Goal: Information Seeking & Learning: Learn about a topic

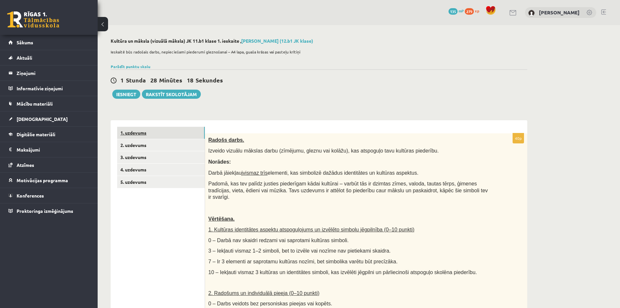
click at [173, 130] on link "1. uzdevums" at bounding box center [161, 133] width 88 height 12
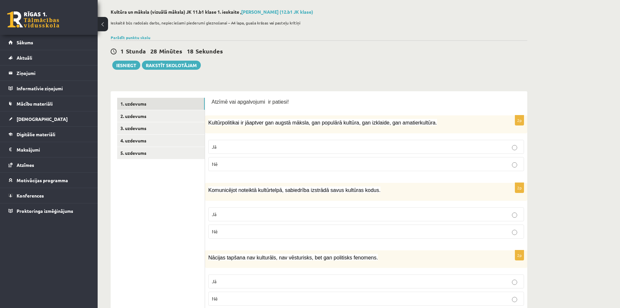
scroll to position [33, 0]
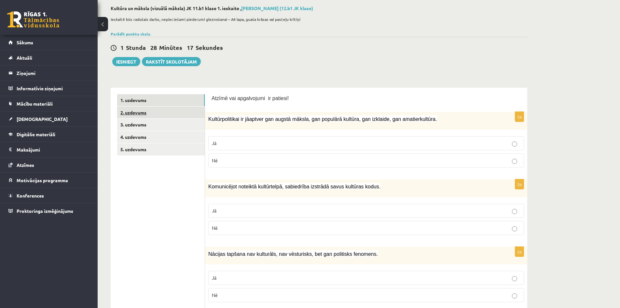
click at [169, 113] on link "2. uzdevums" at bounding box center [161, 112] width 88 height 12
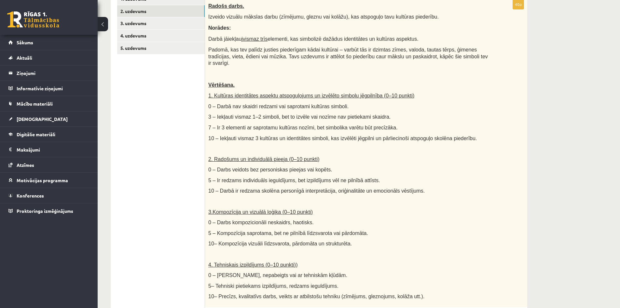
scroll to position [132, 0]
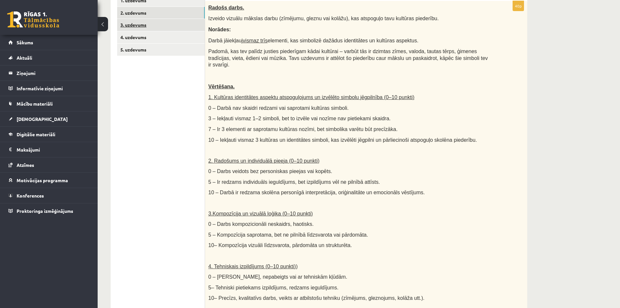
click at [146, 25] on link "3. uzdevums" at bounding box center [161, 25] width 88 height 12
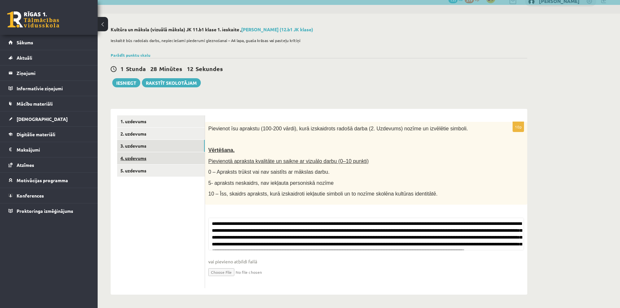
scroll to position [77, 0]
click at [157, 152] on ul "1. uzdevums 2. uzdevums 3. uzdevums 4. uzdevums 5. uzdevums" at bounding box center [161, 201] width 88 height 173
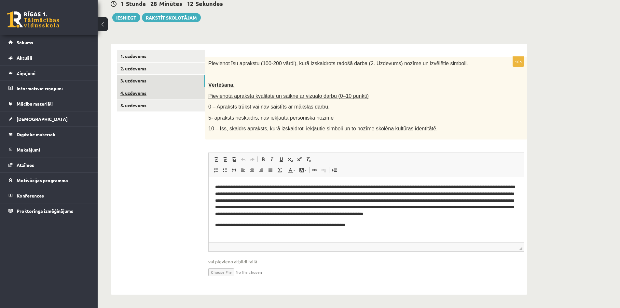
scroll to position [0, 0]
click at [161, 91] on link "4. uzdevums" at bounding box center [161, 93] width 88 height 12
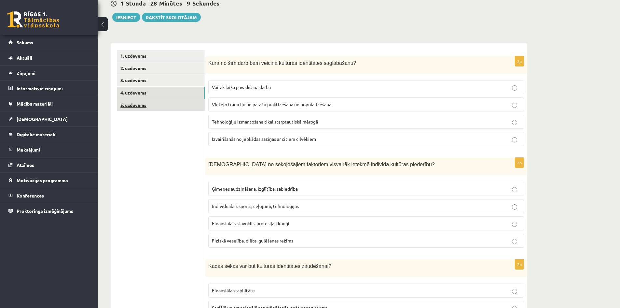
click at [173, 110] on link "5. uzdevums" at bounding box center [161, 105] width 88 height 12
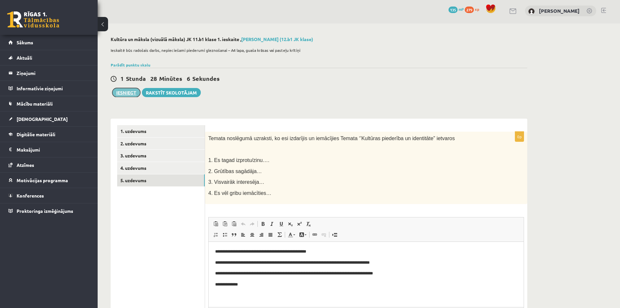
click at [129, 91] on button "Iesniegt" at bounding box center [126, 92] width 28 height 9
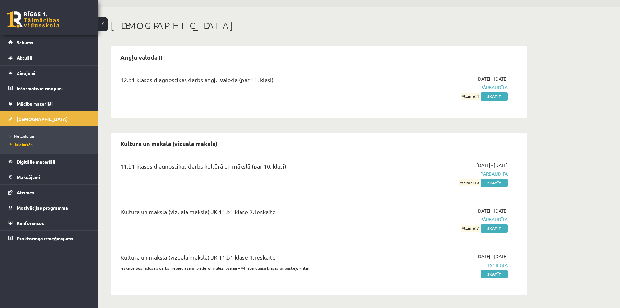
scroll to position [18, 0]
click at [28, 144] on span "Izlabotās" at bounding box center [21, 144] width 23 height 5
click at [32, 137] on span "Neizpildītās" at bounding box center [22, 135] width 25 height 5
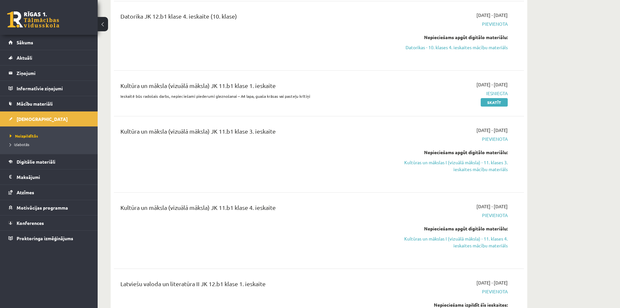
scroll to position [702, 0]
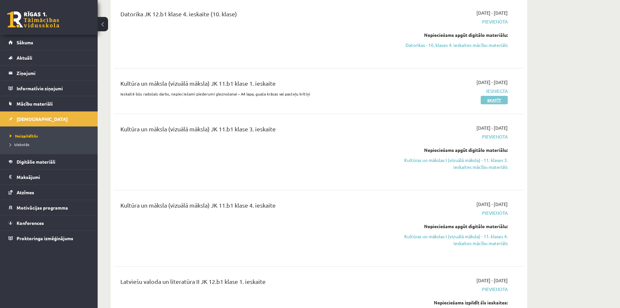
click at [497, 100] on link "Skatīt" at bounding box center [494, 100] width 27 height 8
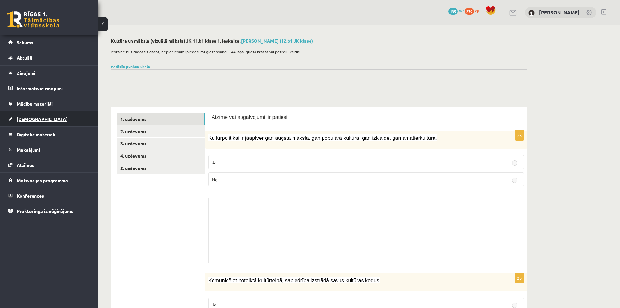
click at [39, 116] on link "[DEMOGRAPHIC_DATA]" at bounding box center [48, 118] width 81 height 15
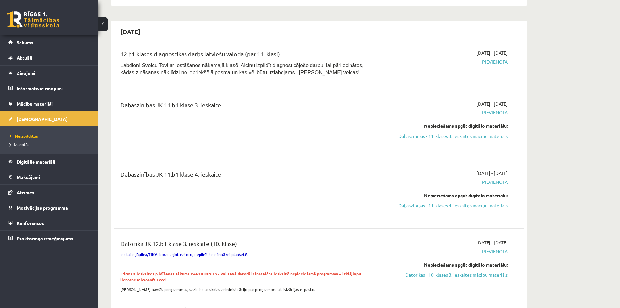
scroll to position [326, 0]
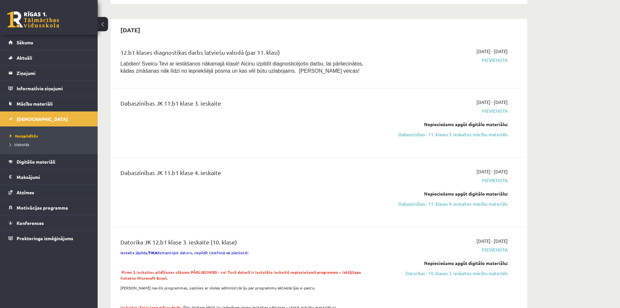
drag, startPoint x: 71, startPoint y: 177, endPoint x: 599, endPoint y: 137, distance: 529.1
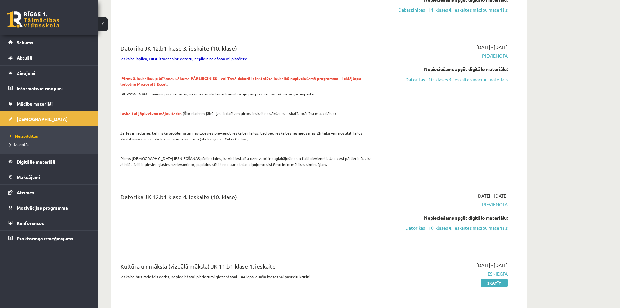
scroll to position [521, 0]
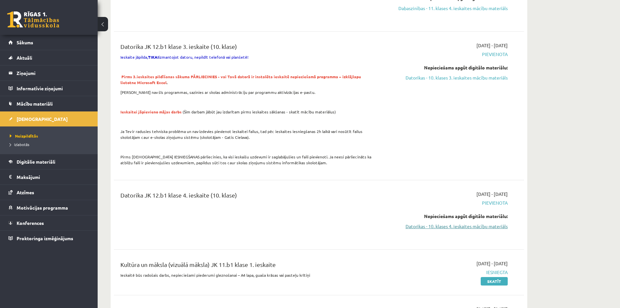
click at [484, 227] on link "Datorikas - 10. klases 4. ieskaites mācību materiāls" at bounding box center [446, 226] width 123 height 7
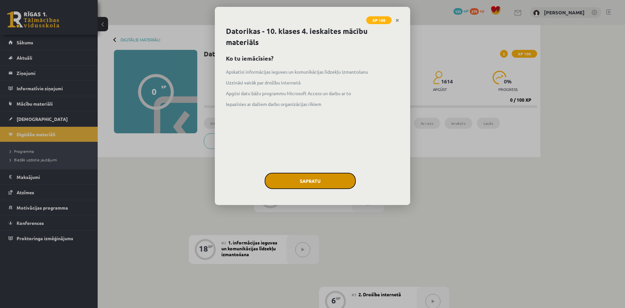
click at [298, 179] on button "Sapratu" at bounding box center [310, 181] width 91 height 16
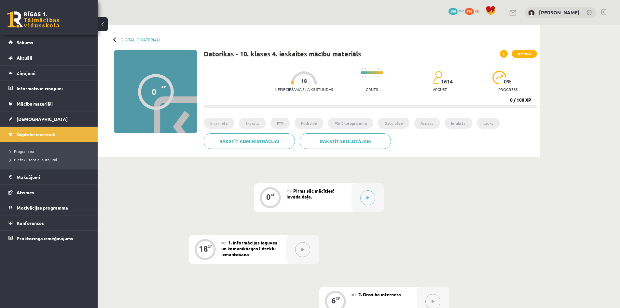
click at [351, 197] on div "#1 Pirms sāc mācīties! Ievada daļa." at bounding box center [318, 197] width 65 height 29
click at [365, 194] on button at bounding box center [367, 197] width 15 height 15
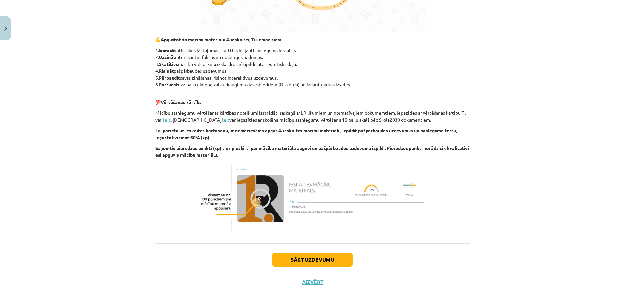
scroll to position [317, 0]
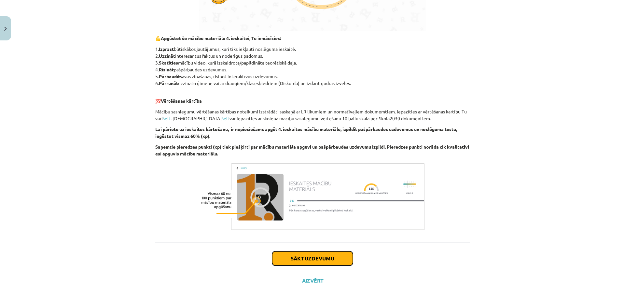
click at [324, 262] on button "Sākt uzdevumu" at bounding box center [312, 258] width 81 height 14
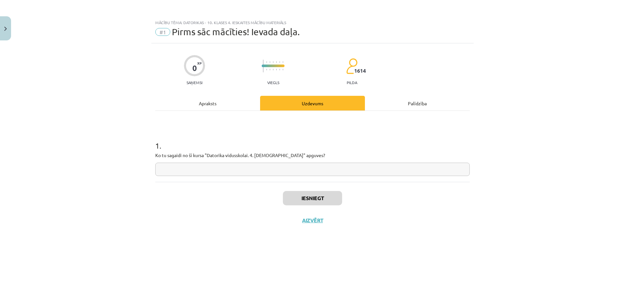
scroll to position [0, 0]
click at [292, 168] on input "text" at bounding box center [312, 168] width 314 height 13
type input "**********"
click at [292, 196] on button "Iesniegt" at bounding box center [312, 198] width 59 height 14
click at [332, 221] on button "Nākamā nodarbība" at bounding box center [313, 224] width 64 height 15
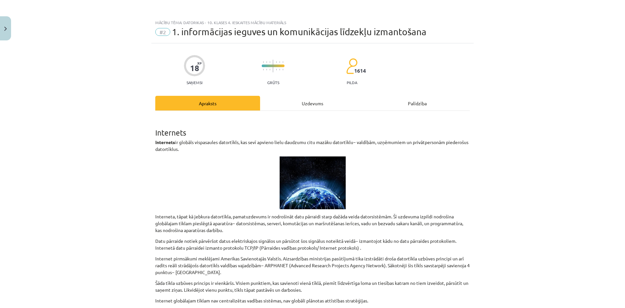
click at [307, 102] on div "Uzdevums" at bounding box center [312, 103] width 105 height 15
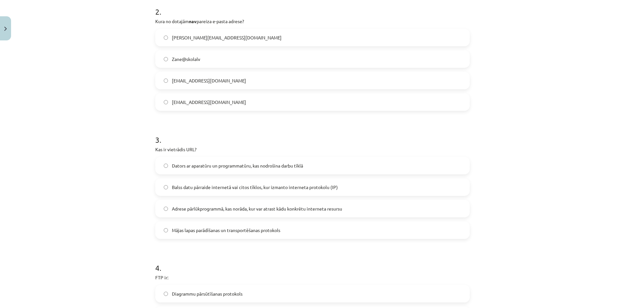
scroll to position [293, 0]
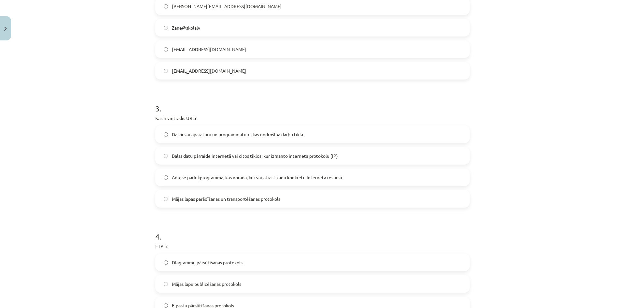
click at [221, 177] on span "Adrese pārlūkprogrammā, kas norāda, kur var atrast kādu konkrētu interneta resu…" at bounding box center [257, 177] width 170 height 7
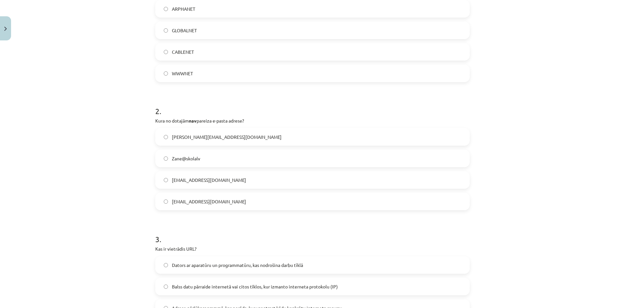
scroll to position [163, 0]
click at [214, 157] on label "Zane@skolalv" at bounding box center [312, 158] width 313 height 16
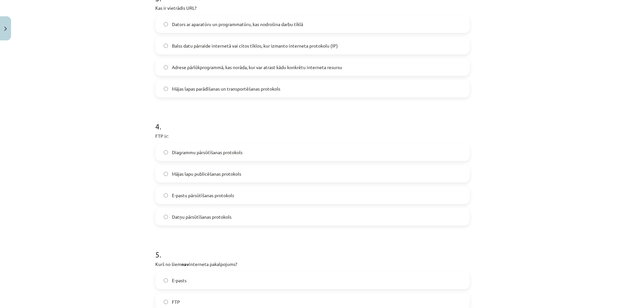
scroll to position [423, 0]
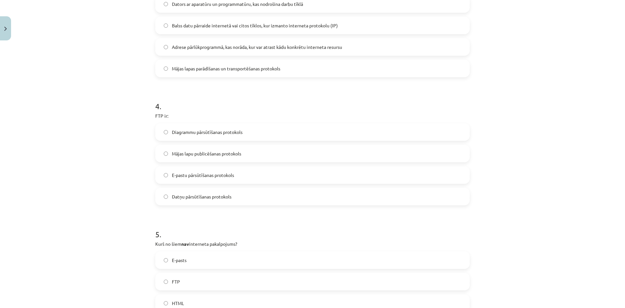
click at [220, 194] on span "Datņu pārsūtīšanas protokols" at bounding box center [202, 196] width 60 height 7
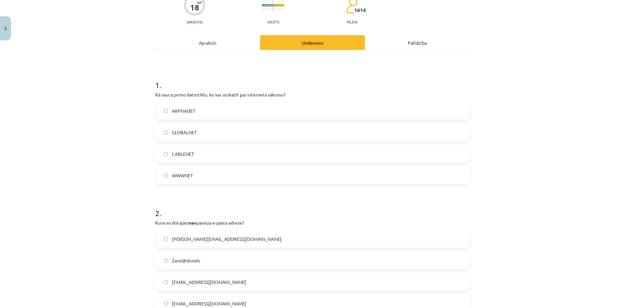
scroll to position [33, 0]
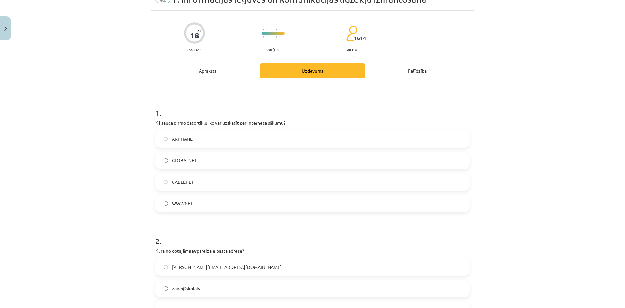
click at [193, 131] on label "ARPHANET" at bounding box center [312, 139] width 313 height 16
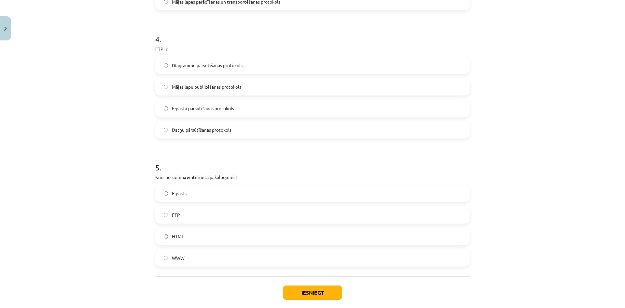
scroll to position [488, 0]
click at [213, 236] on label "HTML" at bounding box center [312, 237] width 313 height 16
click at [306, 296] on button "Iesniegt" at bounding box center [312, 294] width 59 height 14
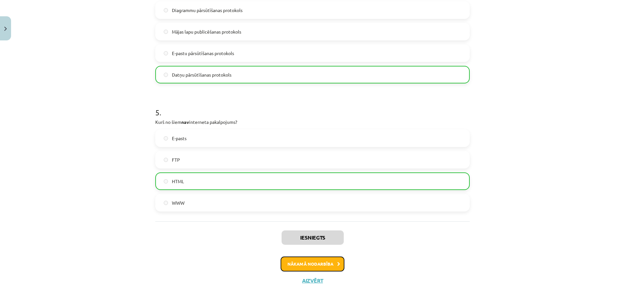
click at [308, 265] on button "Nākamā nodarbība" at bounding box center [313, 263] width 64 height 15
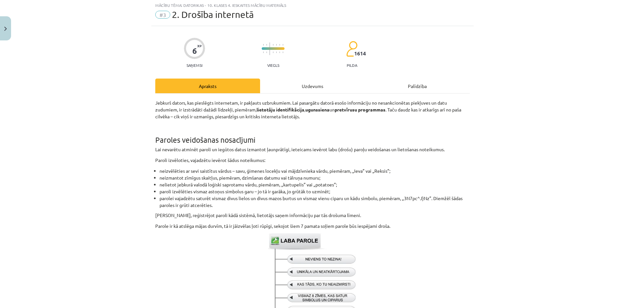
scroll to position [16, 0]
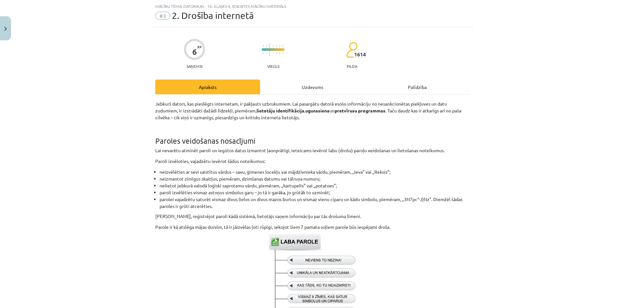
click at [319, 86] on div "Uzdevums" at bounding box center [312, 86] width 105 height 15
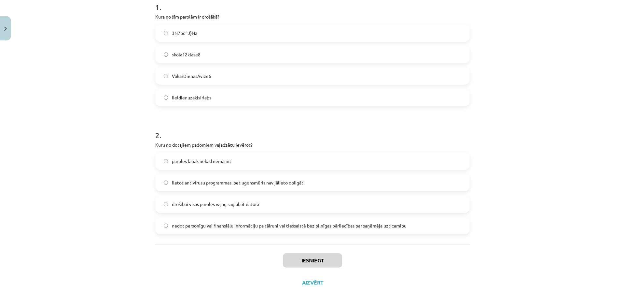
scroll to position [140, 0]
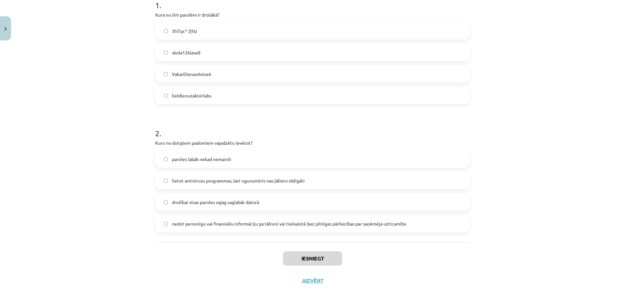
click at [279, 221] on span "nedot personīgu vai finansiālu informāciju pa tālruni vai tiešsaistē bez pilnīg…" at bounding box center [289, 223] width 235 height 7
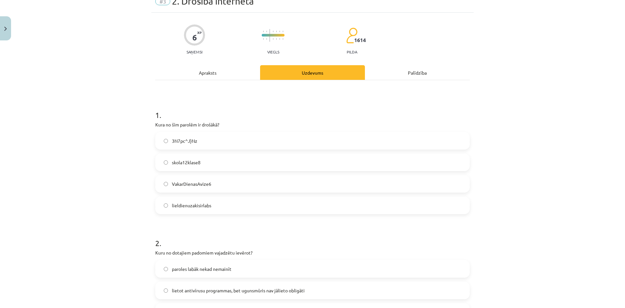
scroll to position [0, 0]
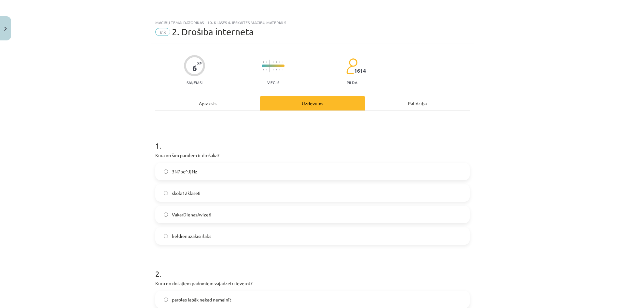
click at [210, 174] on label "3N7pc^J}Nz" at bounding box center [312, 171] width 313 height 16
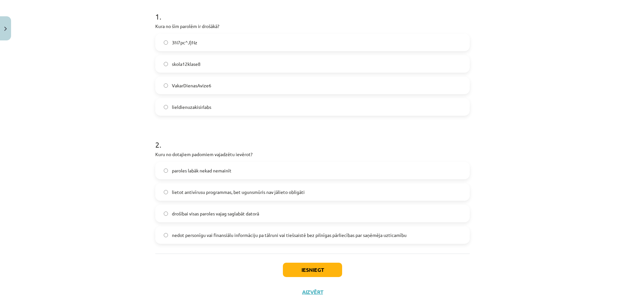
scroll to position [130, 0]
click at [317, 270] on button "Iesniegt" at bounding box center [312, 268] width 59 height 14
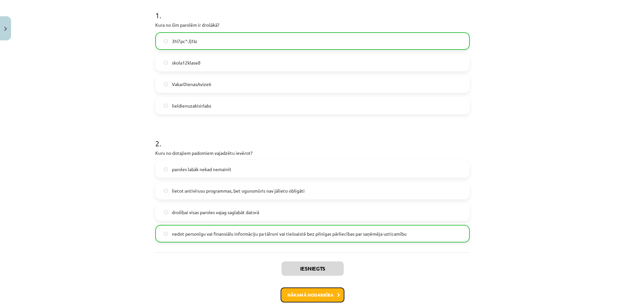
click at [325, 294] on button "Nākamā nodarbība" at bounding box center [313, 294] width 64 height 15
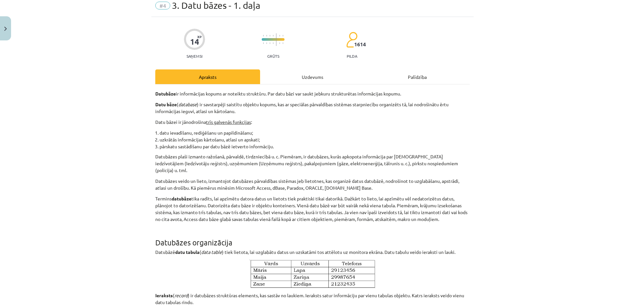
scroll to position [16, 0]
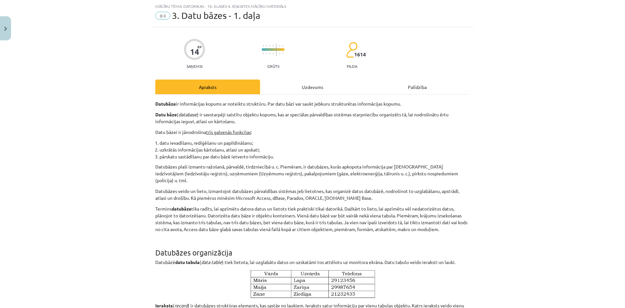
click at [296, 85] on div "Uzdevums" at bounding box center [312, 86] width 105 height 15
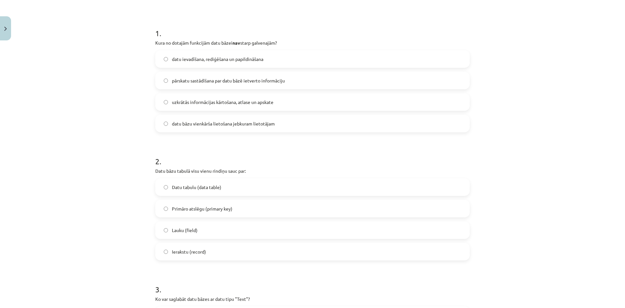
scroll to position [114, 0]
click at [219, 126] on label "datu bāzu vienkārša lietošana jebkuram lietotājam" at bounding box center [312, 122] width 313 height 16
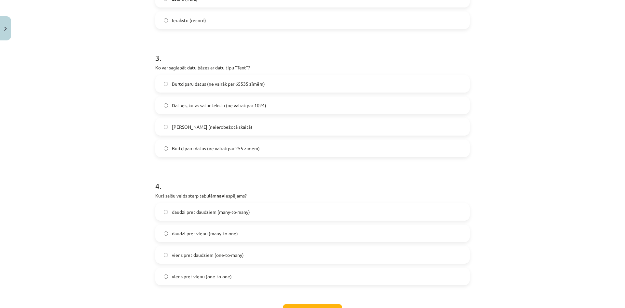
scroll to position [396, 0]
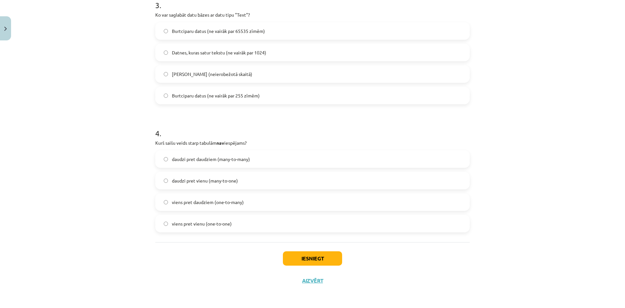
click at [221, 182] on span "daudzi pret vienu (many-to-one)" at bounding box center [205, 180] width 66 height 7
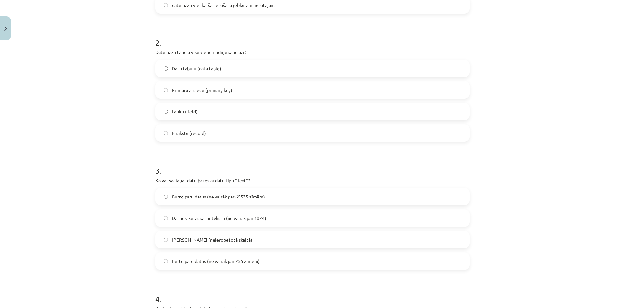
scroll to position [233, 0]
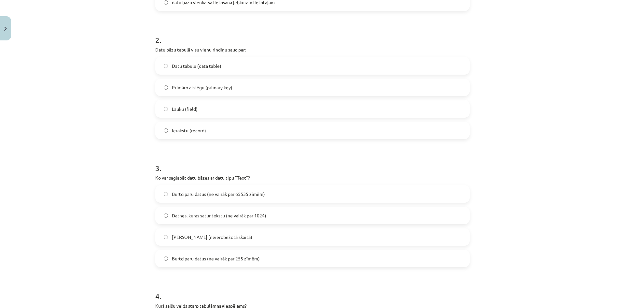
click at [206, 129] on label "Ierakstu (record)" at bounding box center [312, 130] width 313 height 16
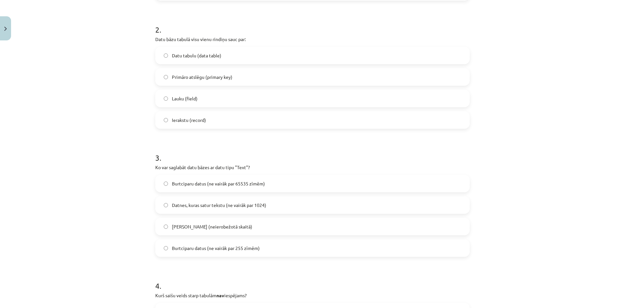
scroll to position [266, 0]
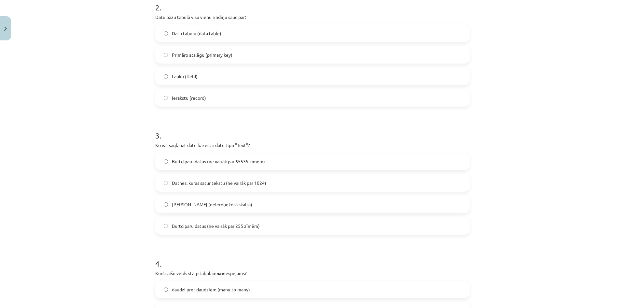
click at [253, 229] on span "Burtciparu datus (ne vairāk par 255 zīmēm)" at bounding box center [216, 225] width 88 height 7
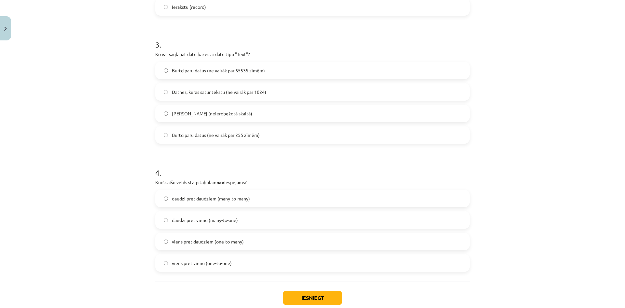
scroll to position [396, 0]
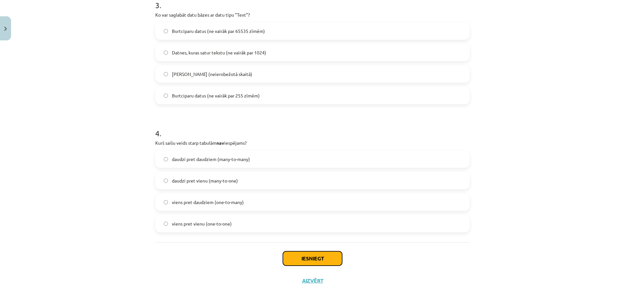
click at [314, 257] on button "Iesniegt" at bounding box center [312, 258] width 59 height 14
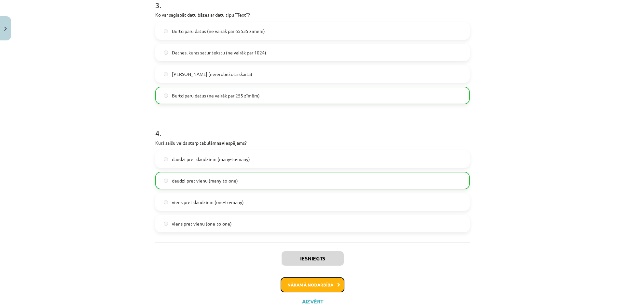
click at [323, 284] on button "Nākamā nodarbība" at bounding box center [313, 284] width 64 height 15
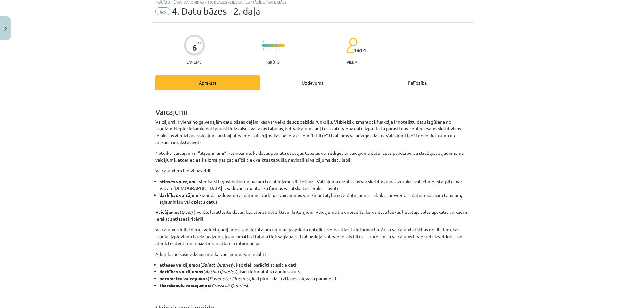
scroll to position [16, 0]
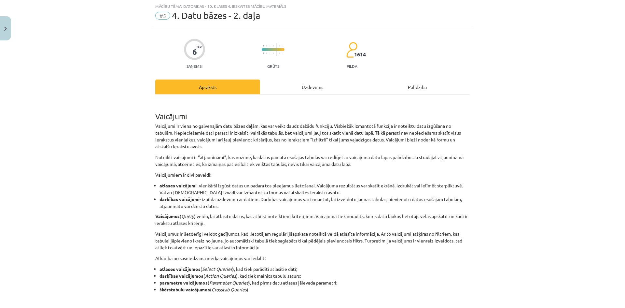
click at [314, 88] on div "Uzdevums" at bounding box center [312, 86] width 105 height 15
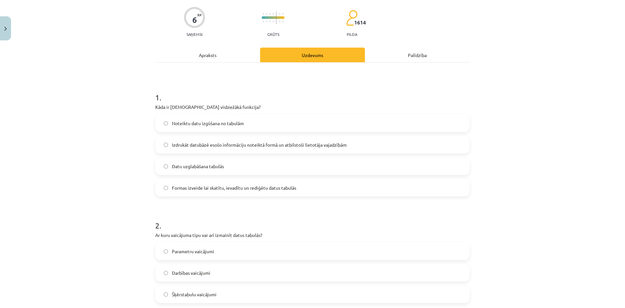
scroll to position [49, 0]
click at [198, 122] on span "Noteiktu datu izgūšana no tabulām" at bounding box center [208, 122] width 72 height 7
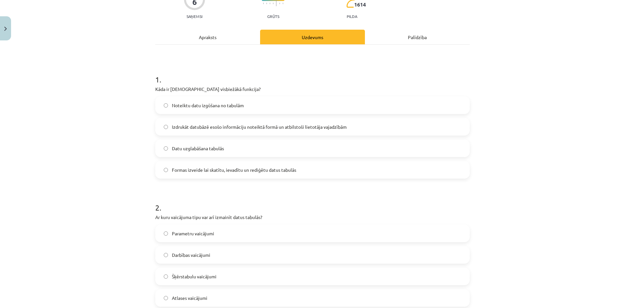
scroll to position [140, 0]
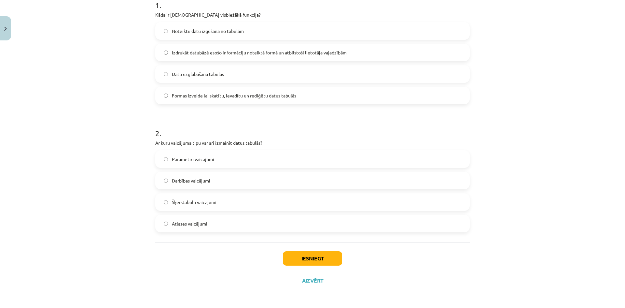
click at [213, 185] on label "Darbības vaicājumi" at bounding box center [312, 180] width 313 height 16
click at [321, 252] on button "Iesniegt" at bounding box center [312, 258] width 59 height 14
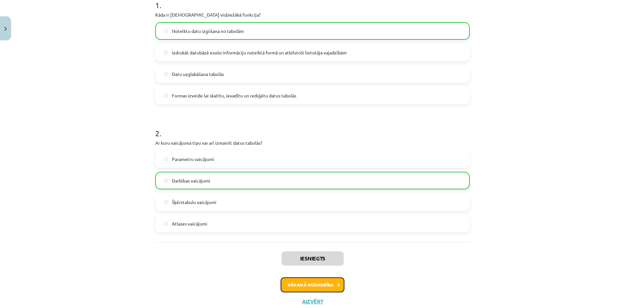
click at [338, 282] on button "Nākamā nodarbība" at bounding box center [313, 284] width 64 height 15
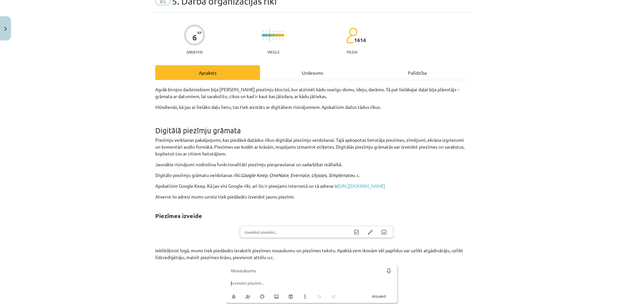
scroll to position [16, 0]
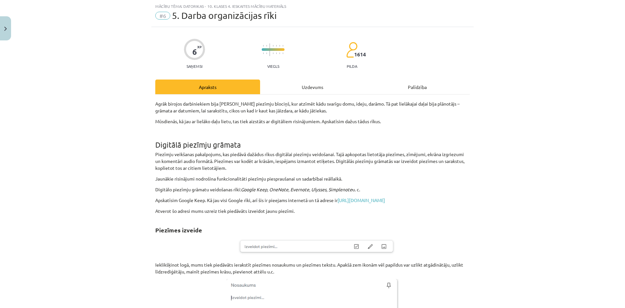
click at [310, 90] on div "Uzdevums" at bounding box center [312, 86] width 105 height 15
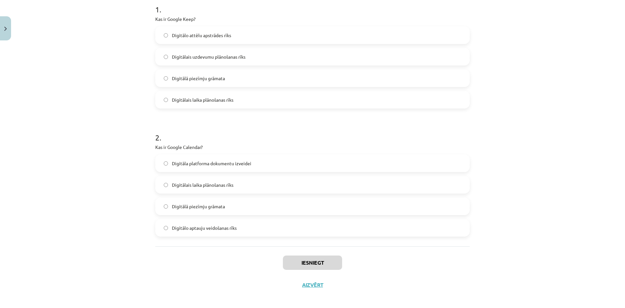
scroll to position [140, 0]
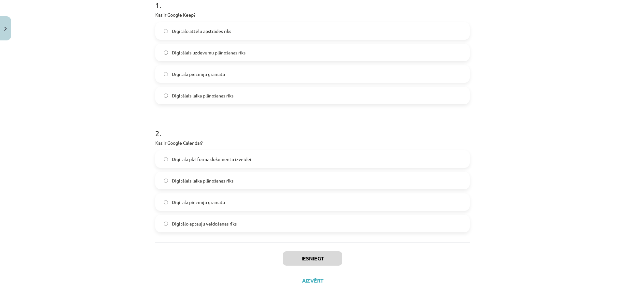
click at [228, 186] on label "Digitālais laika plānošanas rīks" at bounding box center [312, 180] width 313 height 16
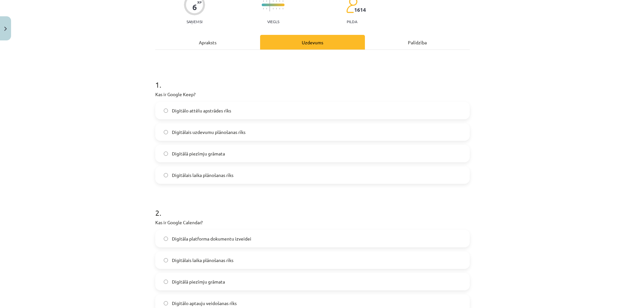
scroll to position [43, 0]
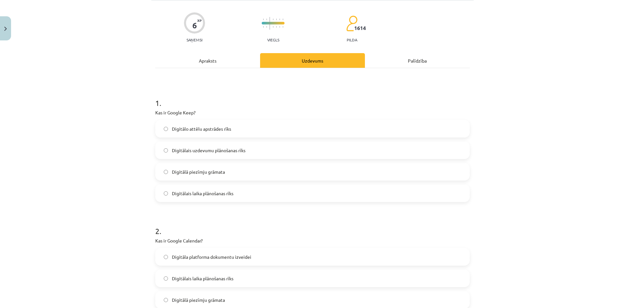
click at [217, 175] on label "Digitālā piezīmju grāmata" at bounding box center [312, 171] width 313 height 16
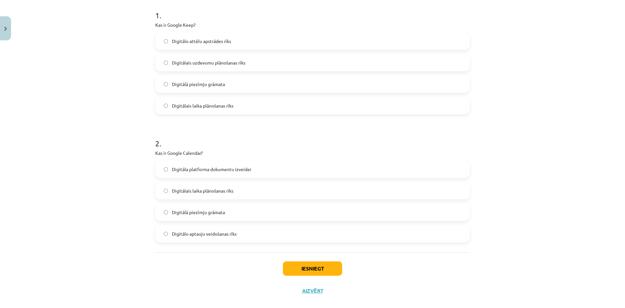
scroll to position [140, 0]
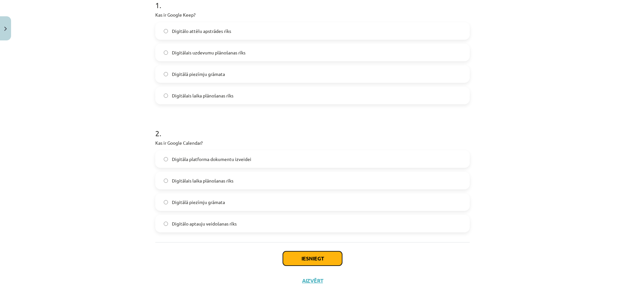
click at [319, 261] on button "Iesniegt" at bounding box center [312, 258] width 59 height 14
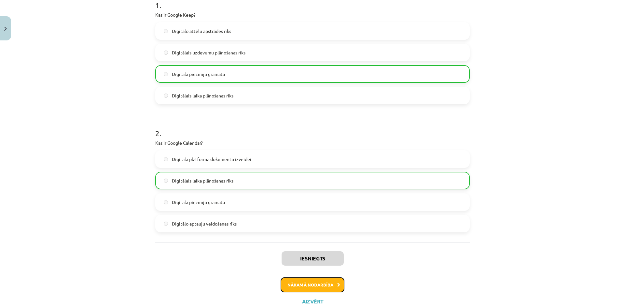
click at [296, 285] on button "Nākamā nodarbība" at bounding box center [313, 284] width 64 height 15
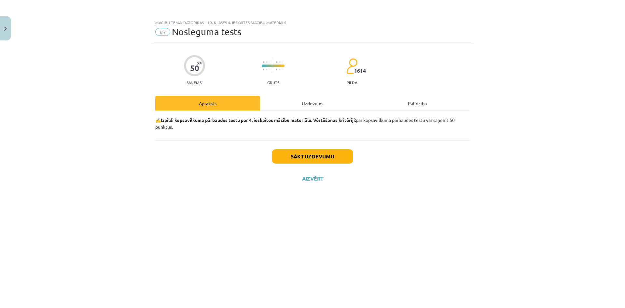
scroll to position [0, 0]
click at [310, 111] on div "✍️ Izpildi kopsavilkuma pārbaudes testu par 4. ieskaites mācību materiālu. Vērt…" at bounding box center [312, 125] width 314 height 29
click at [309, 107] on div "Uzdevums" at bounding box center [312, 103] width 105 height 15
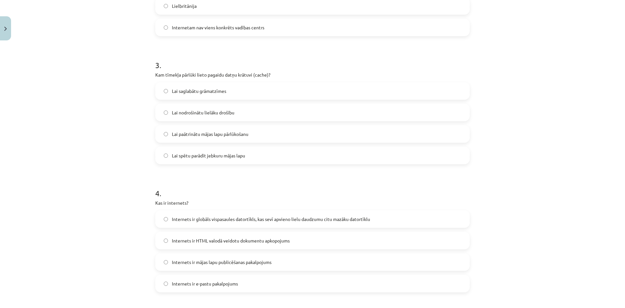
scroll to position [358, 0]
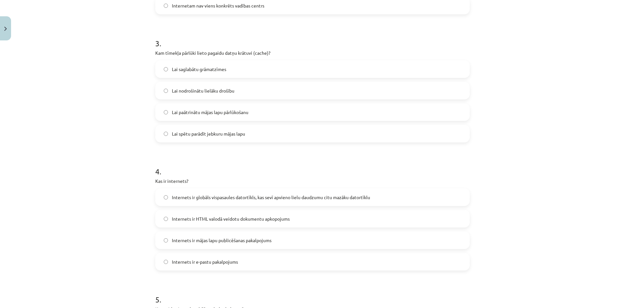
click at [227, 194] on span "Internets ir globāls vispasaules datortīkls, kas sevī apvieno lielu daudzumu ci…" at bounding box center [271, 197] width 198 height 7
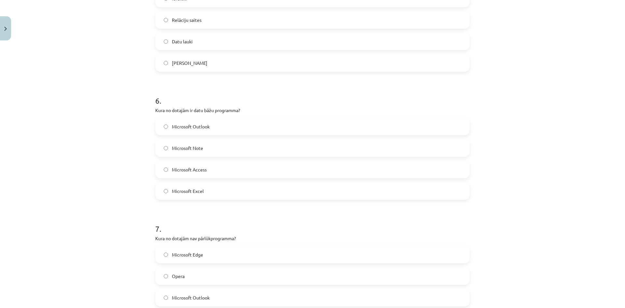
scroll to position [684, 0]
click at [205, 172] on label "Microsoft Access" at bounding box center [312, 170] width 313 height 16
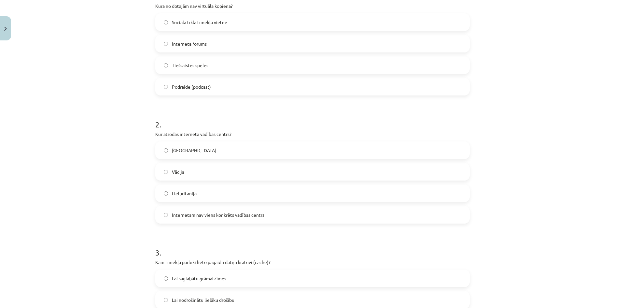
scroll to position [155, 0]
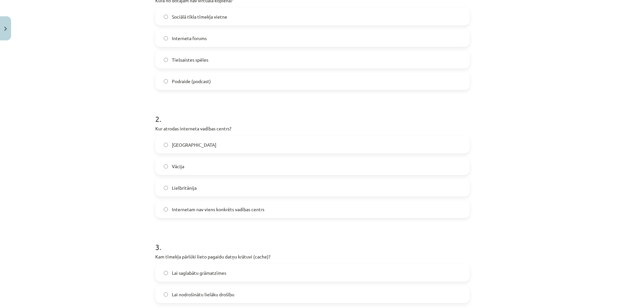
click at [225, 213] on label "Internetam nav viens konkrēts vadības centrs" at bounding box center [312, 209] width 313 height 16
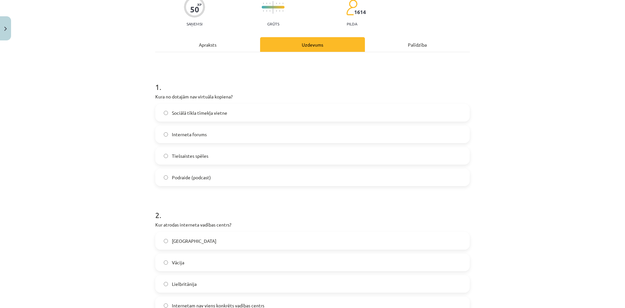
scroll to position [57, 0]
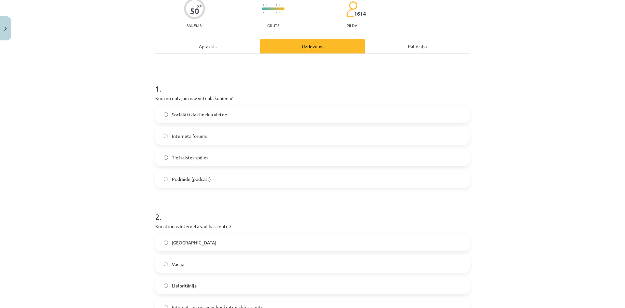
click at [209, 178] on label "Podraide (podcast)" at bounding box center [312, 179] width 313 height 16
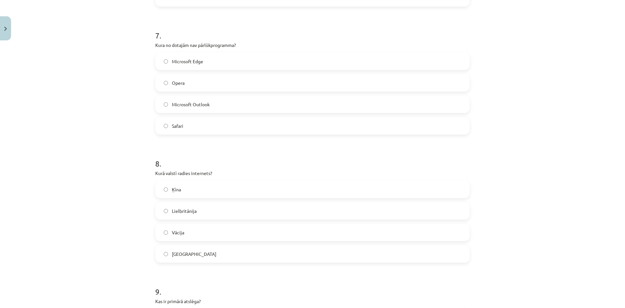
scroll to position [871, 0]
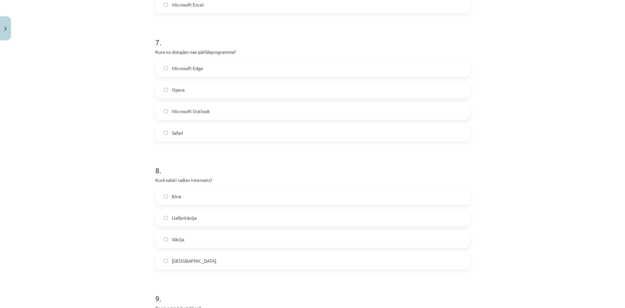
click at [203, 114] on span "Microsoft Outlook" at bounding box center [191, 111] width 38 height 7
drag, startPoint x: 201, startPoint y: 50, endPoint x: 242, endPoint y: 52, distance: 42.0
click at [241, 50] on p "Kura no dotajām nav pārlūkprogramma?" at bounding box center [312, 51] width 314 height 7
click at [249, 52] on p "Kura no dotajām nav pārlūkprogramma?" at bounding box center [312, 51] width 314 height 7
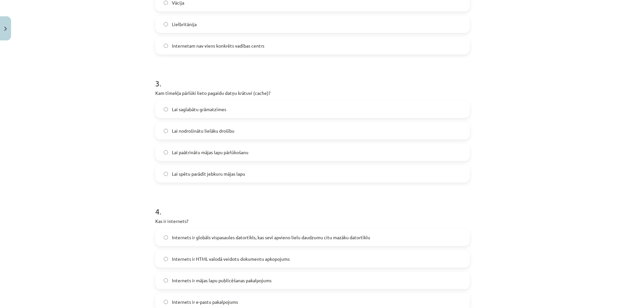
scroll to position [317, 0]
click at [228, 155] on span "Lai paātrinātu mājas lapu pārlūkošanu" at bounding box center [210, 152] width 76 height 7
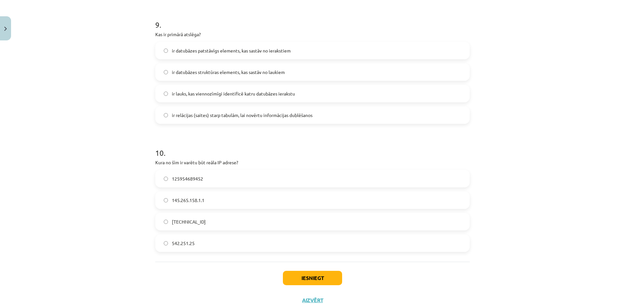
scroll to position [1164, 0]
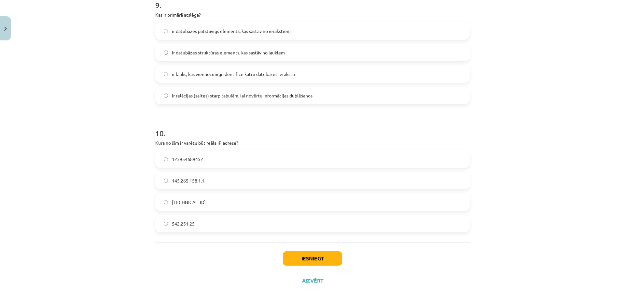
click at [203, 228] on label "542.251.25" at bounding box center [312, 223] width 313 height 16
click at [239, 194] on label "158.12.159.1" at bounding box center [312, 202] width 313 height 16
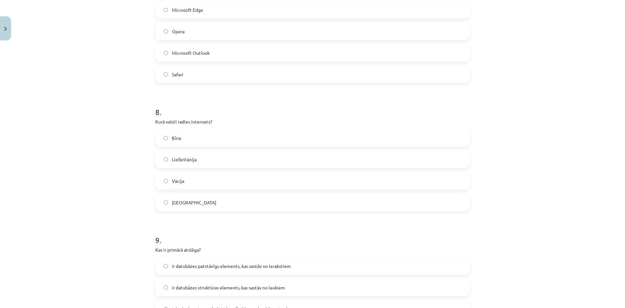
scroll to position [936, 0]
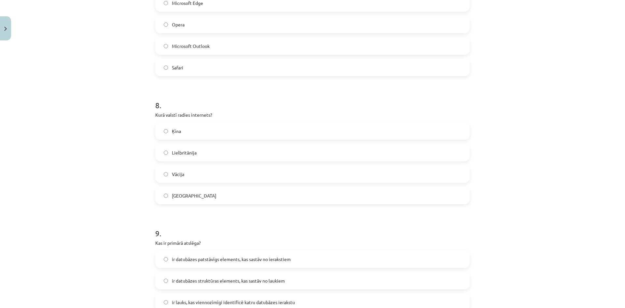
click at [217, 199] on label "ASV" at bounding box center [312, 195] width 313 height 16
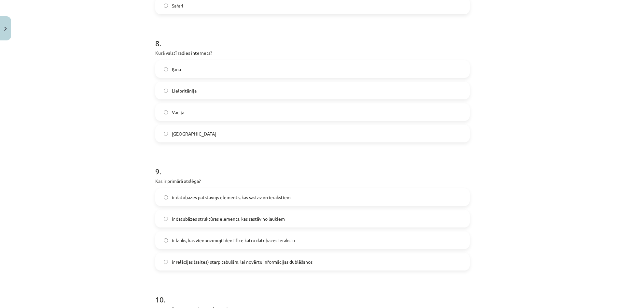
scroll to position [1001, 0]
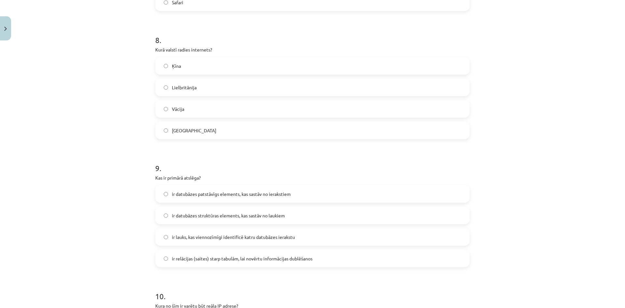
click at [236, 233] on span "ir lauks, kas viennozīmīgi identificē katru datubāzes ierakstu" at bounding box center [233, 236] width 123 height 7
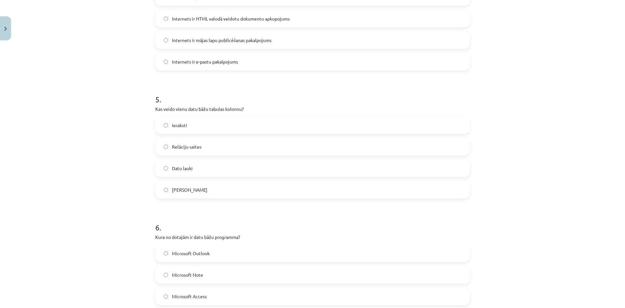
scroll to position [545, 0]
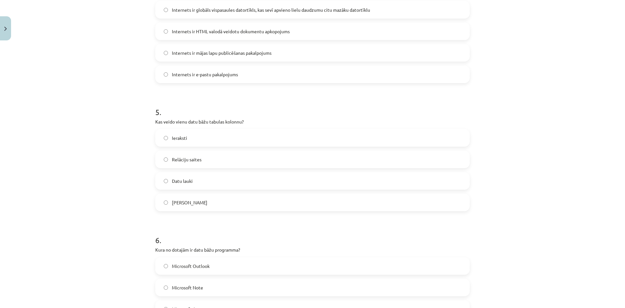
click at [208, 181] on label "Datu lauki" at bounding box center [312, 181] width 313 height 16
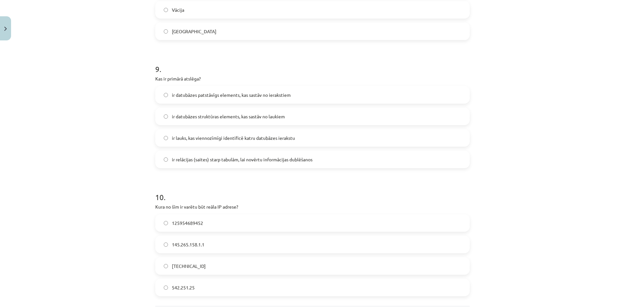
scroll to position [1164, 0]
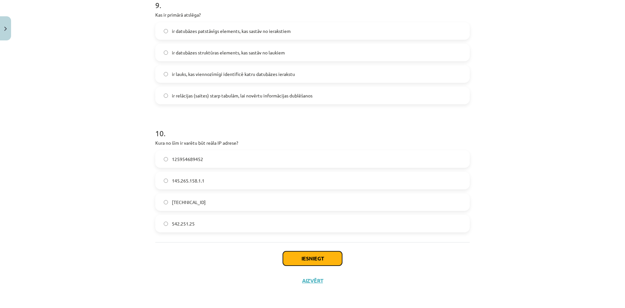
click at [294, 253] on button "Iesniegt" at bounding box center [312, 258] width 59 height 14
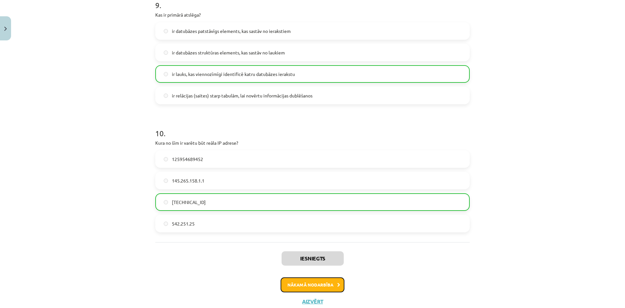
click at [321, 283] on button "Nākamā nodarbība" at bounding box center [313, 284] width 64 height 15
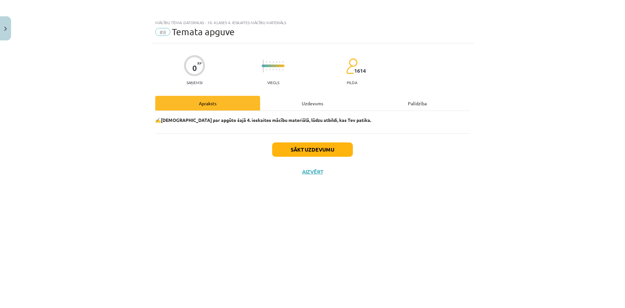
click at [313, 104] on div "Uzdevums" at bounding box center [312, 103] width 105 height 15
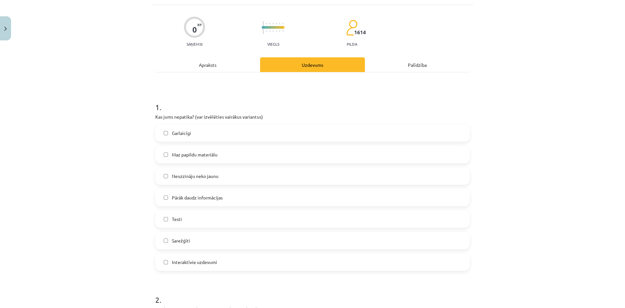
scroll to position [65, 0]
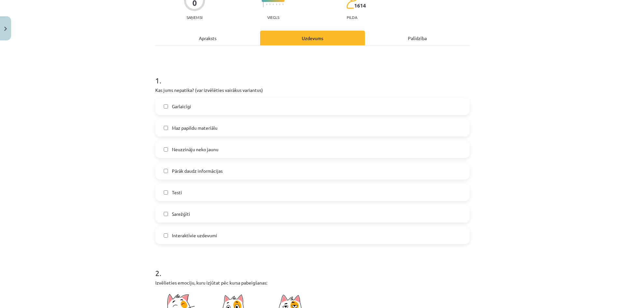
click at [223, 167] on label "Pārāk daudz informācijas" at bounding box center [312, 170] width 313 height 16
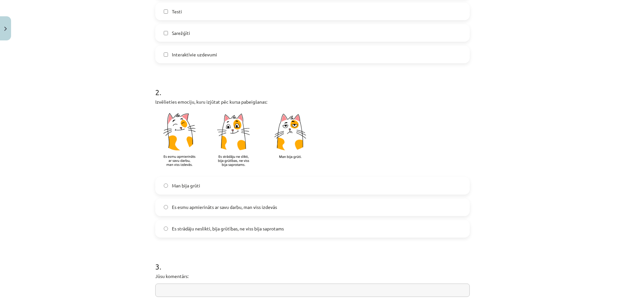
scroll to position [260, 0]
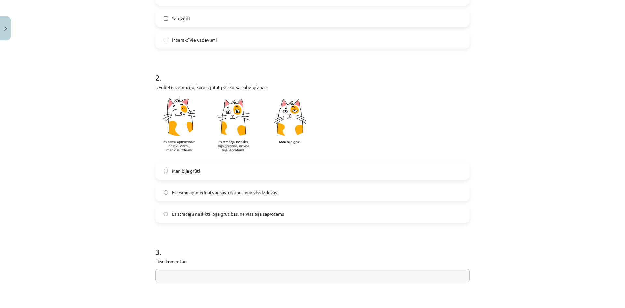
click at [247, 213] on span "Es strādāju neslikti, bija grūtības, ne viss bija saprotams" at bounding box center [228, 213] width 112 height 7
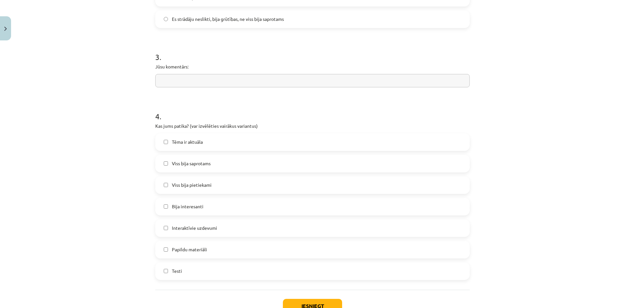
scroll to position [456, 0]
click at [209, 161] on label "Viss bija saprotams" at bounding box center [312, 163] width 313 height 16
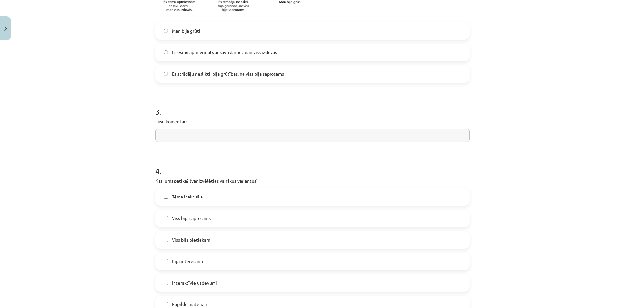
scroll to position [358, 0]
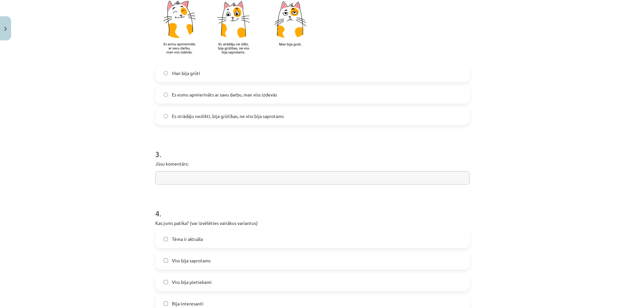
click at [212, 178] on input "text" at bounding box center [312, 177] width 314 height 13
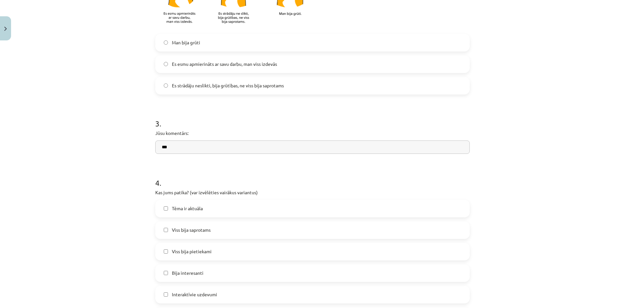
scroll to position [503, 0]
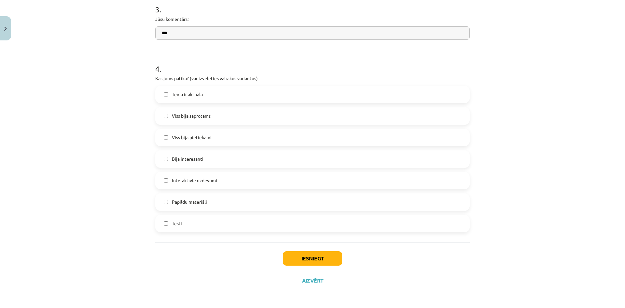
type input "***"
click at [320, 259] on button "Iesniegt" at bounding box center [312, 258] width 59 height 14
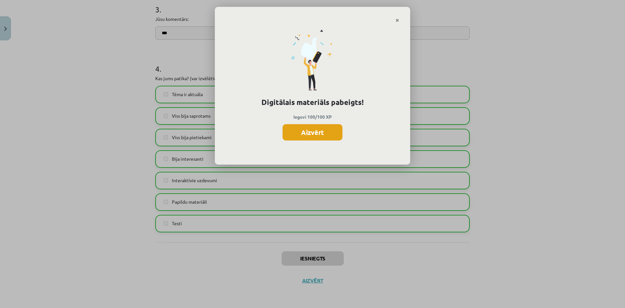
click at [311, 125] on button "Aizvērt" at bounding box center [313, 132] width 60 height 16
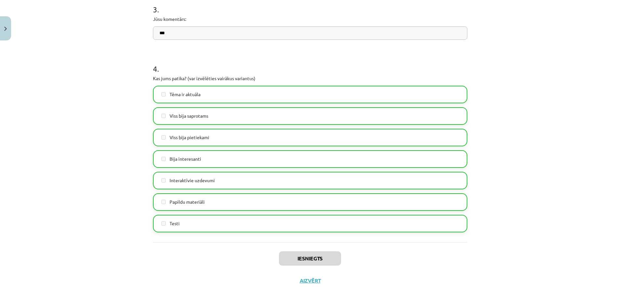
scroll to position [98, 0]
click at [314, 280] on button "Aizvērt" at bounding box center [310, 280] width 25 height 7
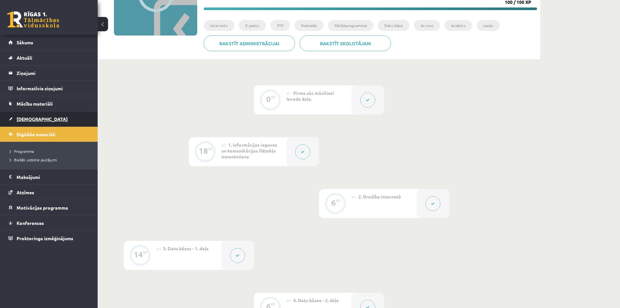
click at [38, 119] on link "[DEMOGRAPHIC_DATA]" at bounding box center [48, 118] width 81 height 15
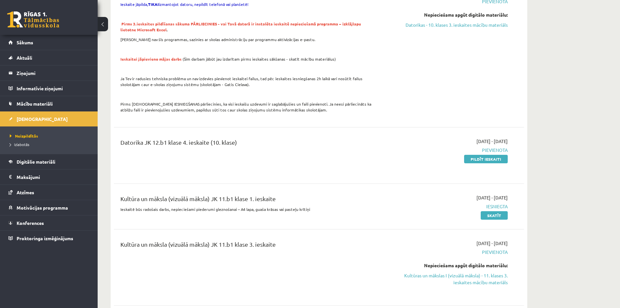
scroll to position [586, 0]
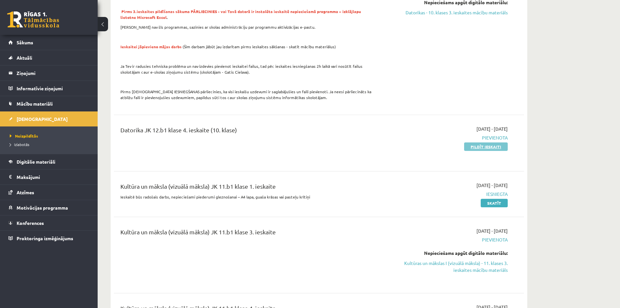
click at [487, 146] on link "Pildīt ieskaiti" at bounding box center [486, 146] width 44 height 8
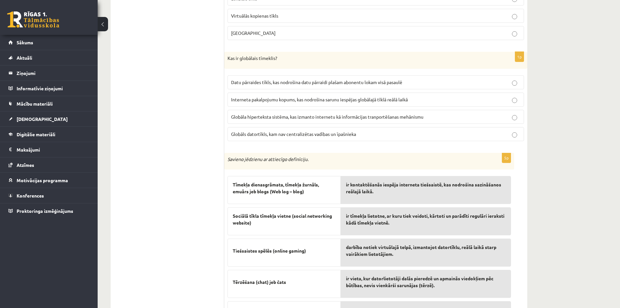
scroll to position [2054, 0]
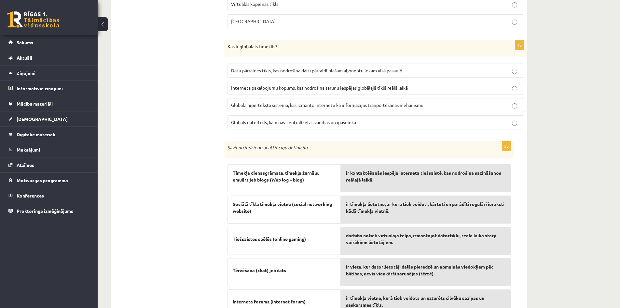
click at [280, 91] on p "Interneta pakalpojumu kopums, kas nodrošina sarunu iespējas globālajā tīklā reā…" at bounding box center [375, 87] width 289 height 7
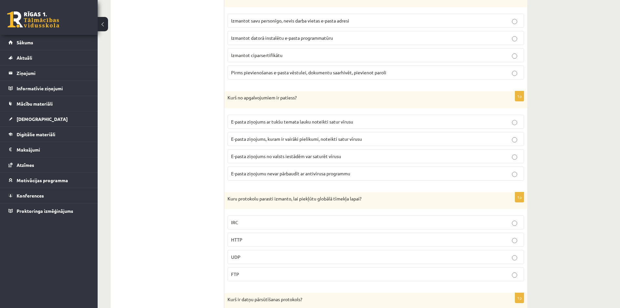
scroll to position [1500, 0]
click at [320, 153] on span "E-pasta ziņojums no valsts iestādēm var saturēt vīrusu" at bounding box center [286, 154] width 110 height 6
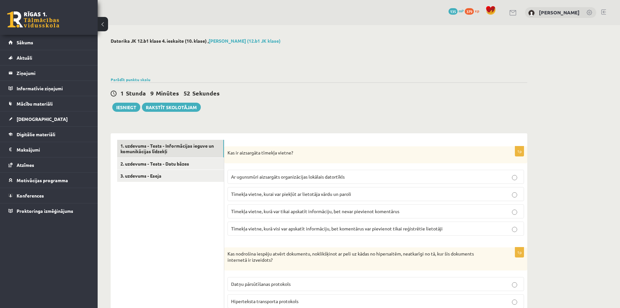
scroll to position [98, 0]
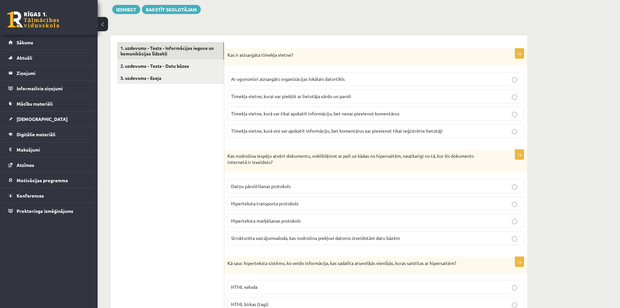
click at [290, 94] on span "Tīmekļa vietne, kurai var piekļūt ar lietotāja vārdu un paroli" at bounding box center [291, 96] width 120 height 6
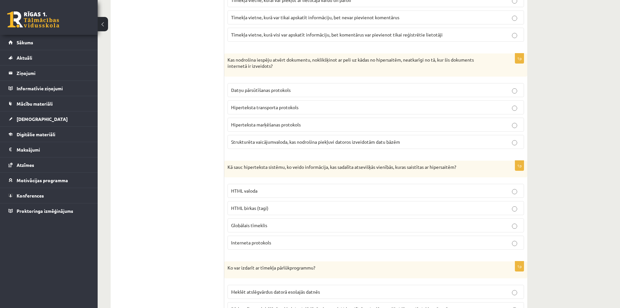
scroll to position [195, 0]
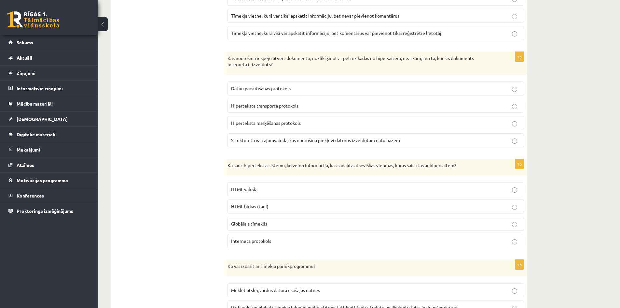
click at [257, 225] on span "Globālais tīmeklis" at bounding box center [249, 223] width 36 height 6
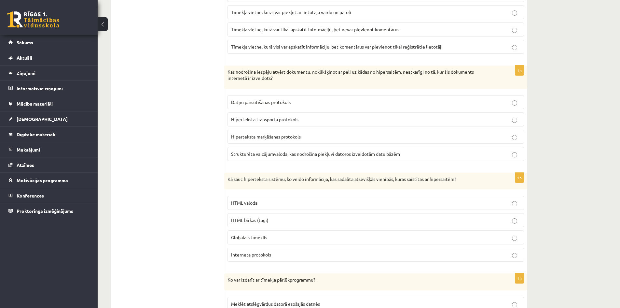
scroll to position [130, 0]
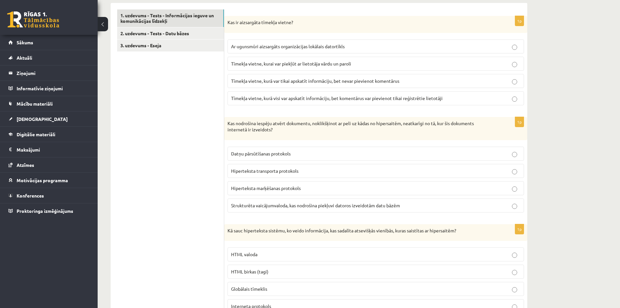
drag, startPoint x: 383, startPoint y: 125, endPoint x: 351, endPoint y: 140, distance: 34.8
click at [351, 140] on div "Kas nodrošina iespēju atvērt dokumentu, noklikšķinot ar peli uz kādas no hipers…" at bounding box center [375, 128] width 303 height 23
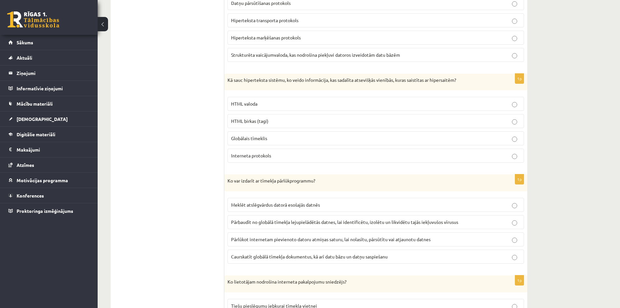
scroll to position [358, 0]
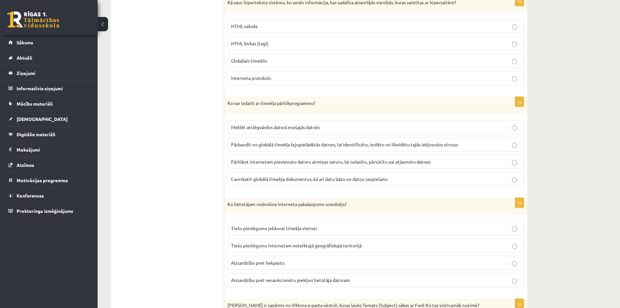
click at [259, 181] on span "Caurskatīt globālā tīmekļa dokumentus, kā arī datu bāzu un datņu saspiešanu" at bounding box center [309, 179] width 157 height 6
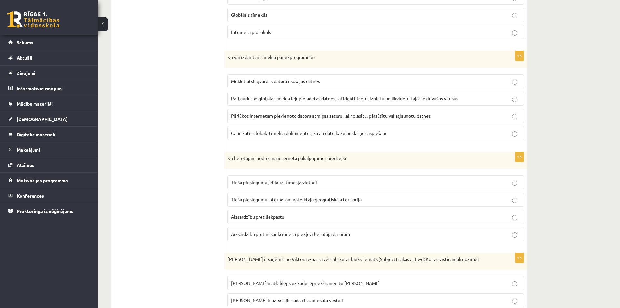
scroll to position [423, 0]
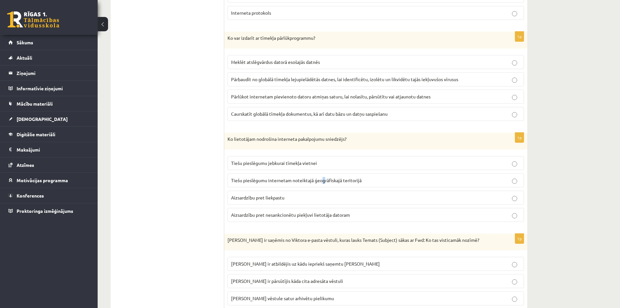
click at [324, 178] on span "Tiešu pieslēgumu internetam noteiktajā ģeogrāfiskajā teritorijā" at bounding box center [296, 180] width 131 height 6
click at [375, 175] on label "Tiešu pieslēgumu internetam noteiktajā ģeogrāfiskajā teritorijā" at bounding box center [376, 180] width 297 height 14
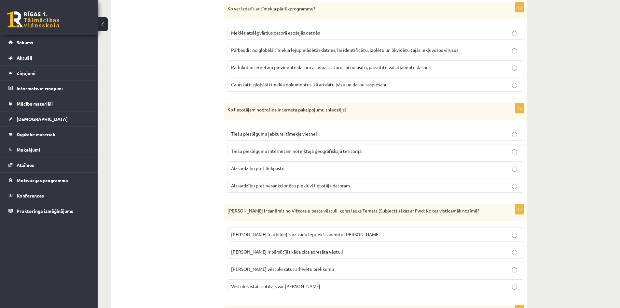
scroll to position [456, 0]
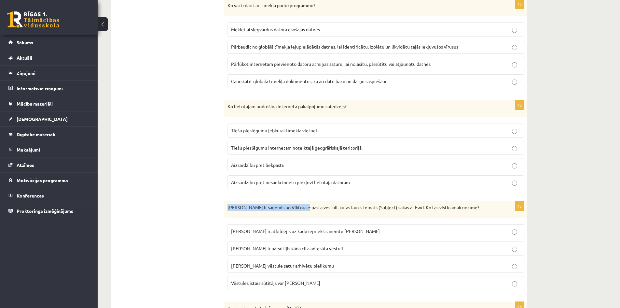
drag, startPoint x: 228, startPoint y: 207, endPoint x: 303, endPoint y: 206, distance: 75.8
click at [303, 206] on div "Jānis ir saņēmis no Viktora e-pasta vēstuli, kuras lauks Temats (Subject) sākas…" at bounding box center [375, 209] width 303 height 17
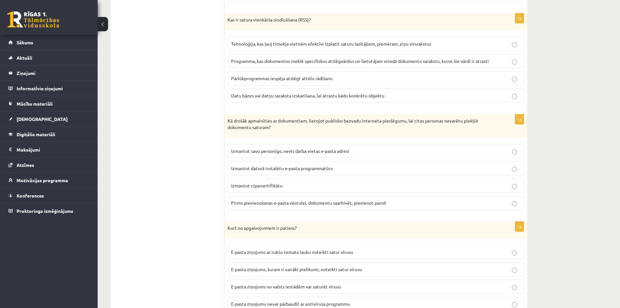
scroll to position [1370, 0]
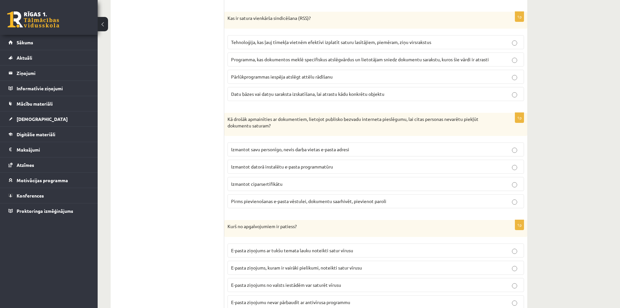
click at [259, 204] on p "Pirms pievienošanas e-pasta vēstulei, dokumentu saarhivēt, pievienot paroli" at bounding box center [375, 201] width 289 height 7
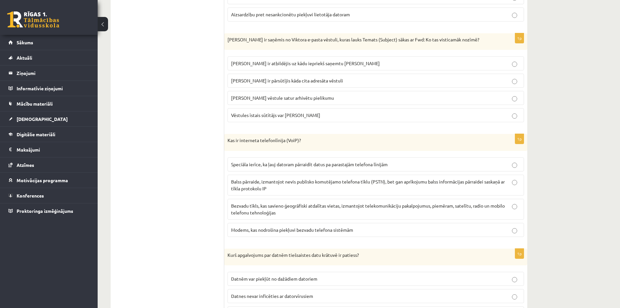
scroll to position [621, 0]
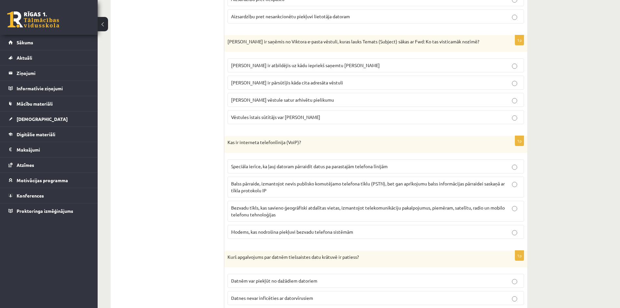
click at [261, 187] on span "Balss pārraide, izmantojot nevis publisko komutējamo telefona tīklu (PSTN), bet…" at bounding box center [368, 186] width 274 height 13
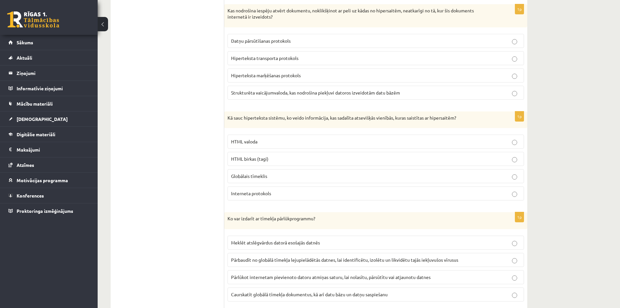
scroll to position [263, 0]
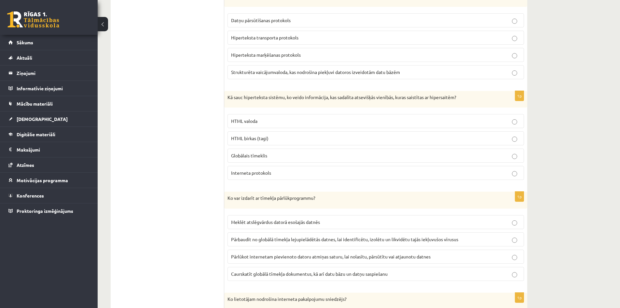
click at [285, 150] on label "Globālais tīmeklis" at bounding box center [376, 155] width 297 height 14
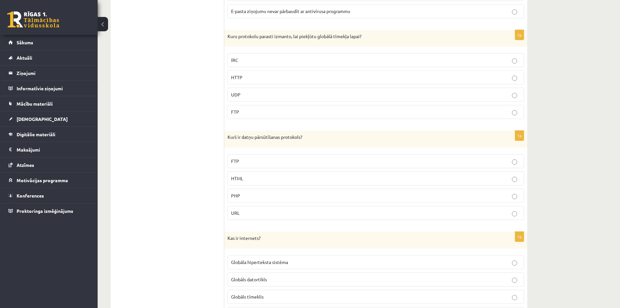
scroll to position [1663, 0]
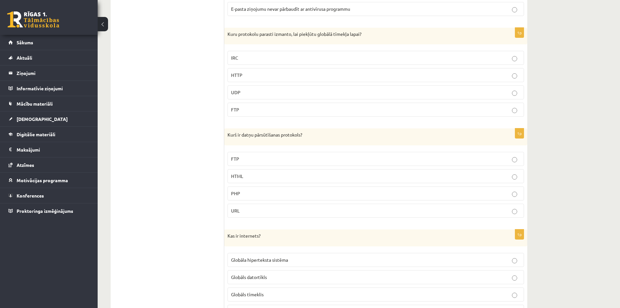
click at [285, 159] on p "FTP" at bounding box center [375, 158] width 289 height 7
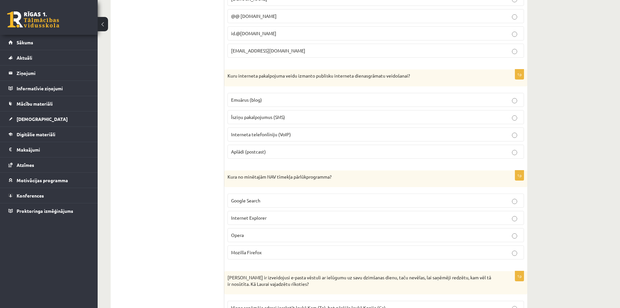
scroll to position [1042, 0]
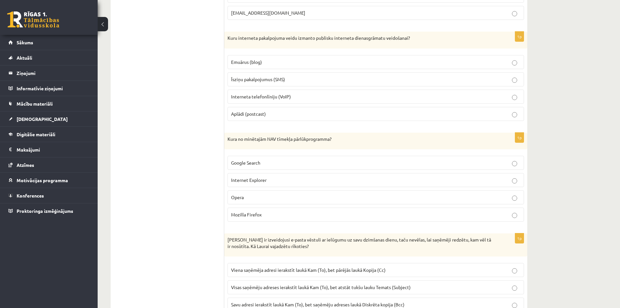
click at [303, 162] on p "Google Search" at bounding box center [375, 162] width 289 height 7
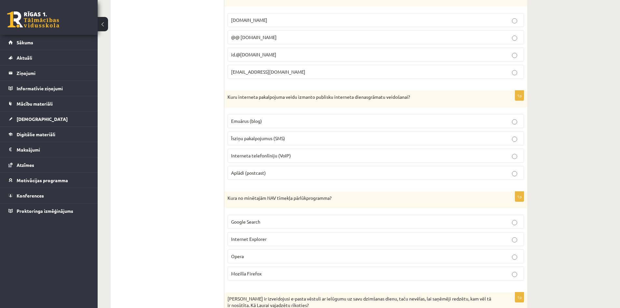
scroll to position [977, 0]
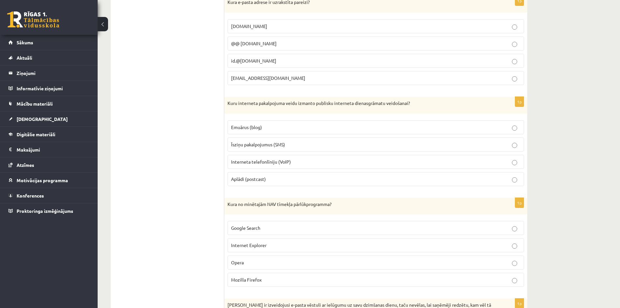
click at [271, 127] on p "Emuārus (blog)" at bounding box center [375, 127] width 289 height 7
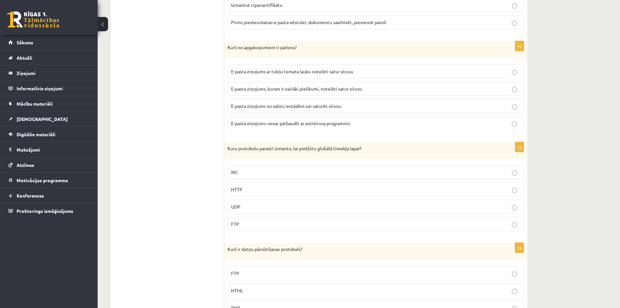
scroll to position [1562, 0]
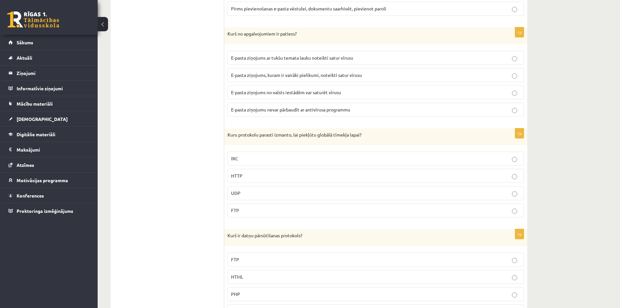
click at [267, 177] on p "HTTP" at bounding box center [375, 175] width 289 height 7
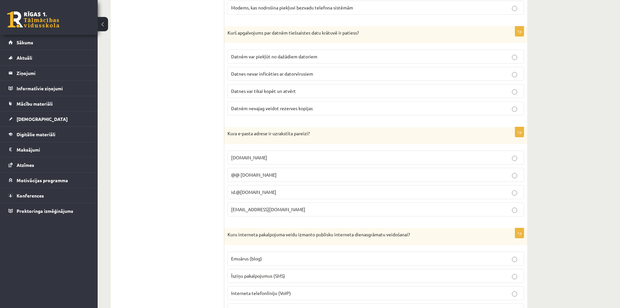
scroll to position [846, 0]
click at [264, 207] on span "id.4102@daba.lv" at bounding box center [268, 208] width 74 height 6
click at [256, 210] on span "id.4102@daba.lv" at bounding box center [268, 208] width 74 height 6
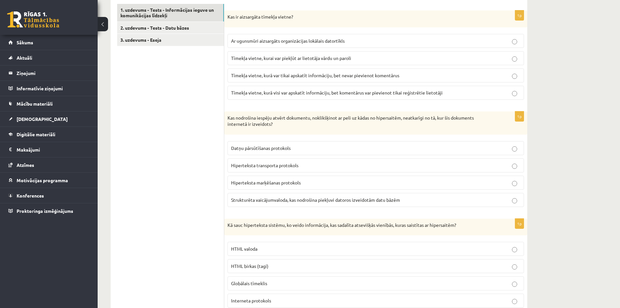
scroll to position [130, 0]
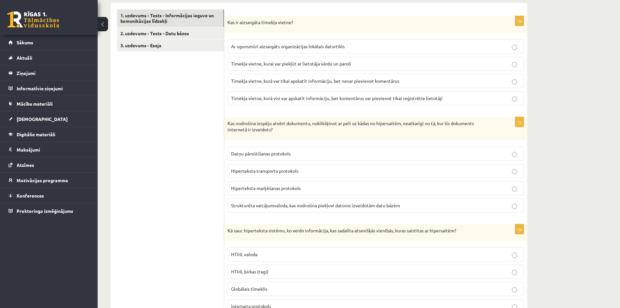
click at [280, 176] on label "Hiperteksta transporta protokols" at bounding box center [376, 171] width 297 height 14
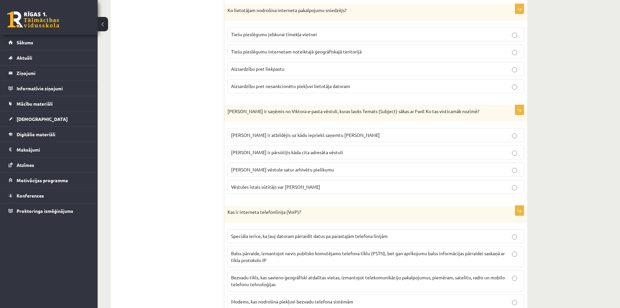
scroll to position [553, 0]
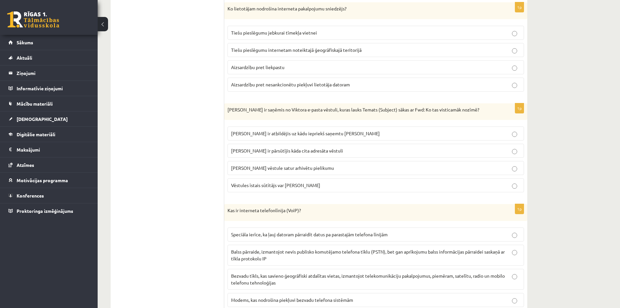
click at [264, 150] on span "Viktors Jānim ir pārsūtījis kāda cita adresāta vēstuli" at bounding box center [287, 150] width 112 height 6
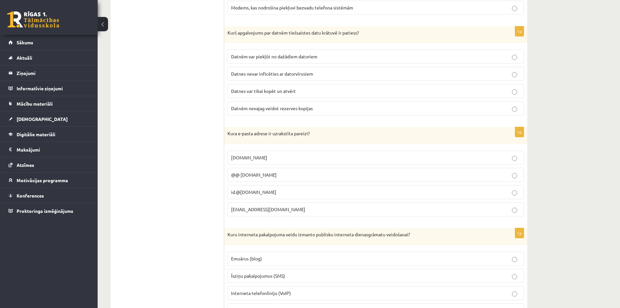
scroll to position [846, 0]
click at [284, 56] on span "Datnēm var piekļūt no dažādiem datoriem" at bounding box center [274, 55] width 86 height 6
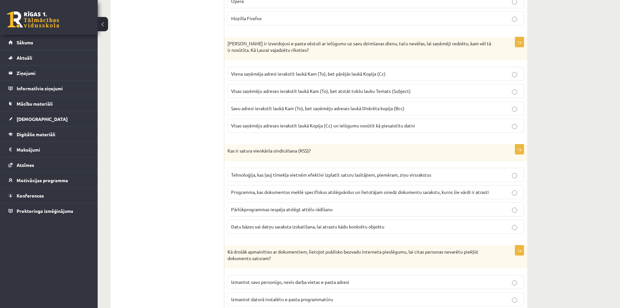
scroll to position [1237, 0]
click at [265, 108] on span "Savu adresi ierakstīt laukā Kam (To), bet saņēmēju adreses laukā Diskrēta kopij…" at bounding box center [317, 109] width 173 height 6
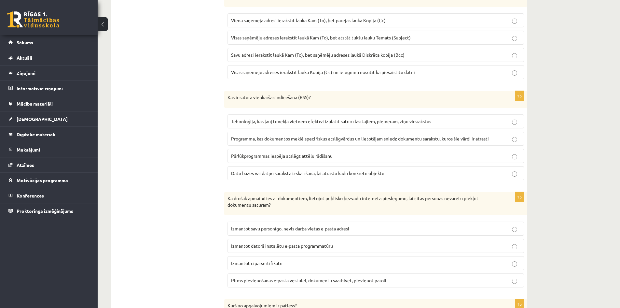
scroll to position [1302, 0]
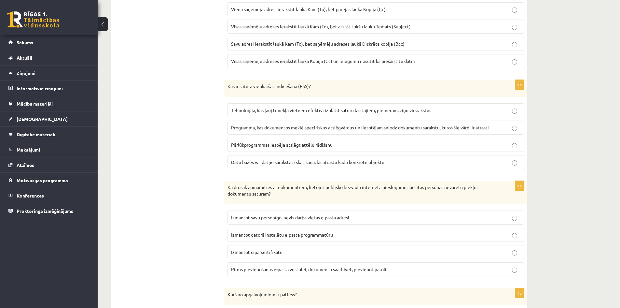
click at [270, 108] on span "Tehnoloģija, kas ļauj tīmekļa vietnēm efektīvi izplatīt saturu lasītājiem, piem…" at bounding box center [331, 110] width 200 height 6
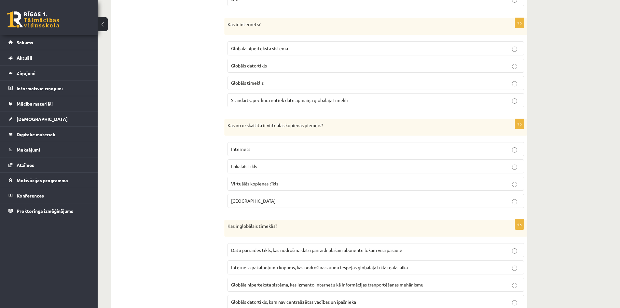
scroll to position [1855, 0]
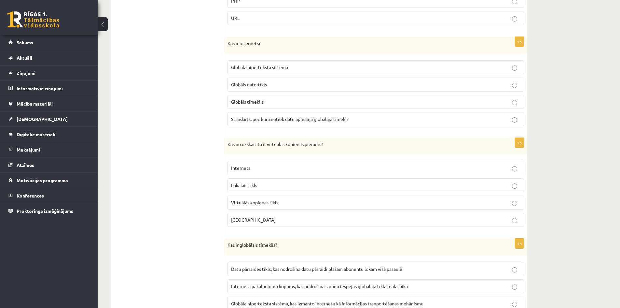
click at [270, 87] on p "Globāls datortīkls" at bounding box center [375, 84] width 289 height 7
click at [286, 217] on p "Tērzētava" at bounding box center [375, 219] width 289 height 7
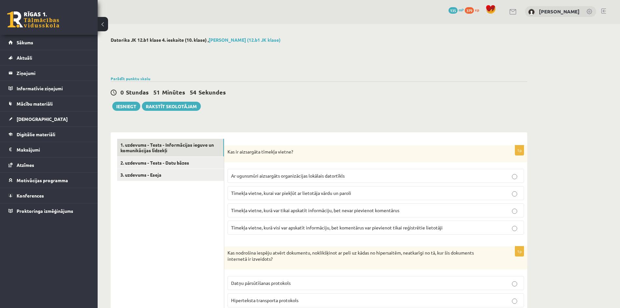
scroll to position [0, 0]
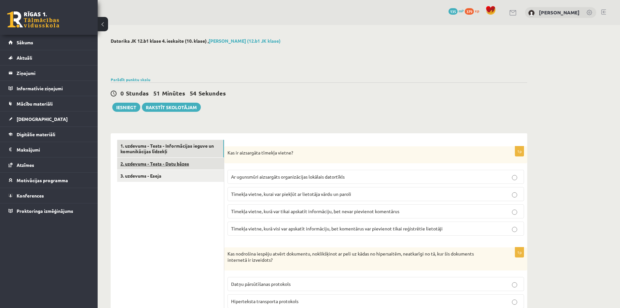
click at [167, 162] on link "2. uzdevums - Tests - Datu bāzes" at bounding box center [170, 164] width 107 height 12
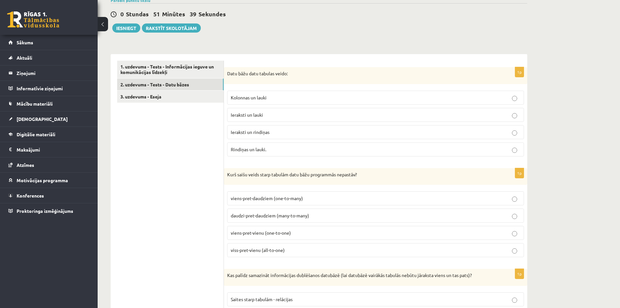
scroll to position [78, 0]
click at [260, 112] on label "Ieraksti un lauki" at bounding box center [375, 115] width 297 height 14
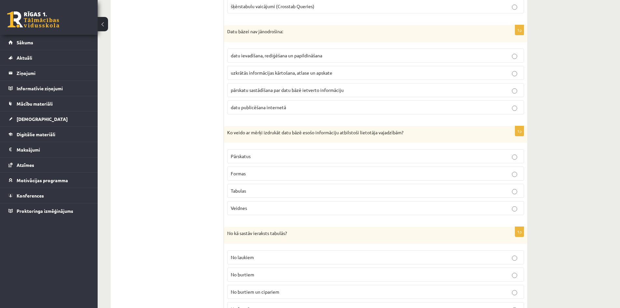
scroll to position [827, 0]
drag, startPoint x: 248, startPoint y: 153, endPoint x: 245, endPoint y: 156, distance: 4.4
click at [248, 153] on p "Pārskatus" at bounding box center [376, 155] width 290 height 7
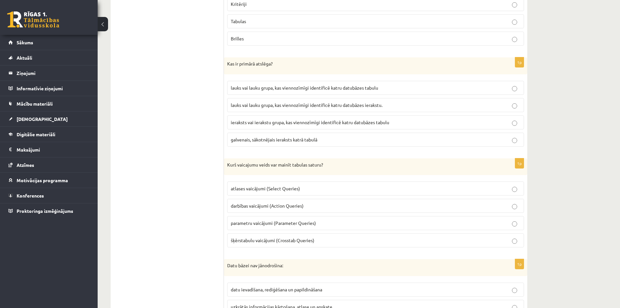
scroll to position [599, 0]
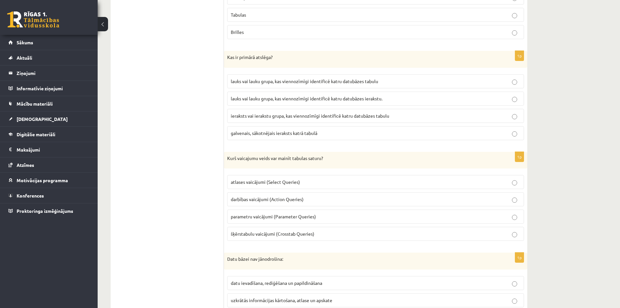
click at [271, 197] on span "darbības vaicājumi (Action Queries)" at bounding box center [267, 199] width 73 height 6
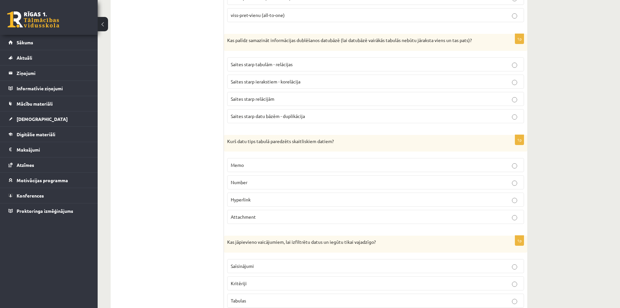
scroll to position [306, 0]
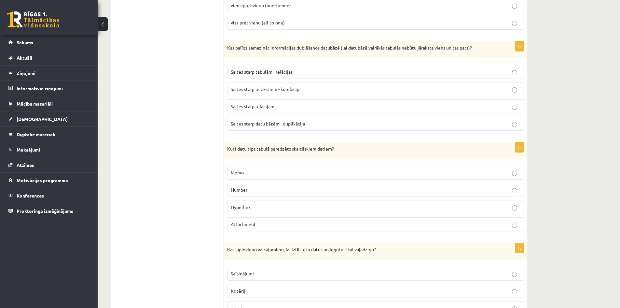
click at [255, 193] on p "Number" at bounding box center [376, 189] width 290 height 7
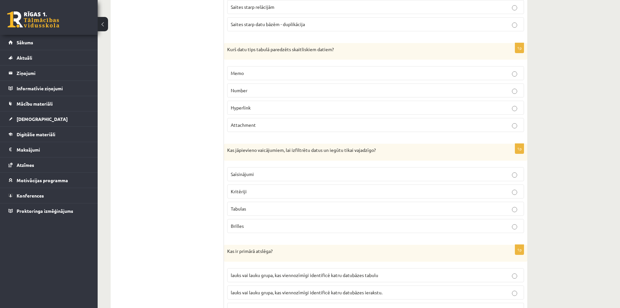
scroll to position [404, 0]
click at [263, 192] on p "Kritēriji" at bounding box center [376, 192] width 290 height 7
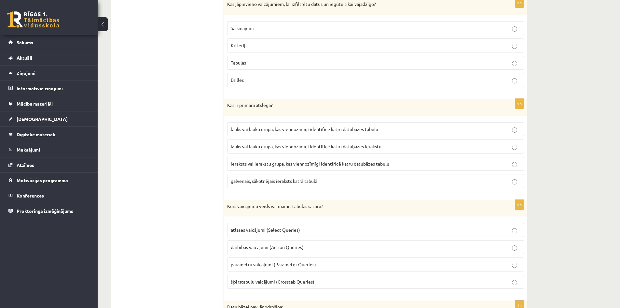
scroll to position [599, 0]
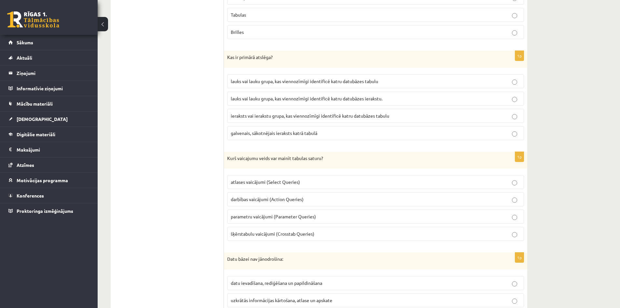
click at [367, 103] on label "lauks vai lauku grupa, kas viennozīmīgi identificē katru datubāzes ierakstu." at bounding box center [375, 98] width 297 height 14
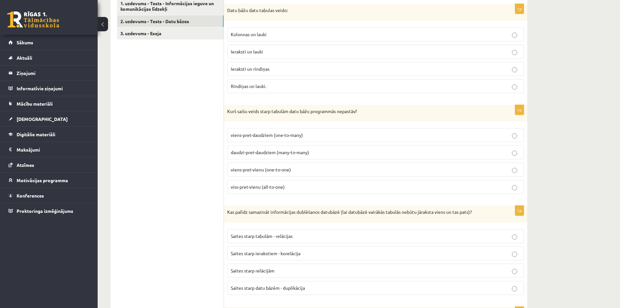
scroll to position [144, 0]
click at [300, 134] on span "viens-pret-daudziem (one-to-many)" at bounding box center [267, 134] width 72 height 6
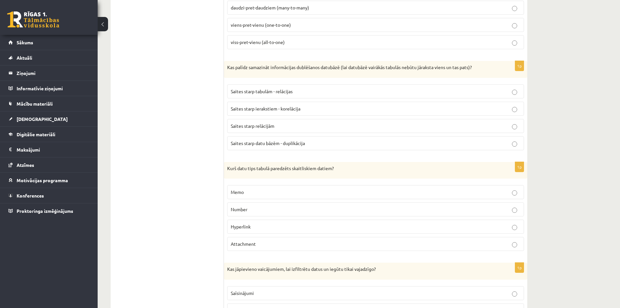
scroll to position [306, 0]
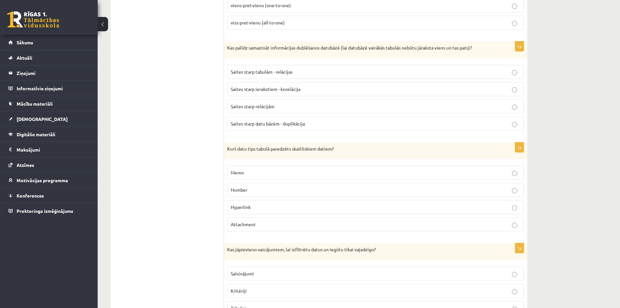
click at [348, 121] on p "Saites starp datu bāzēm - duplikācija" at bounding box center [376, 123] width 290 height 7
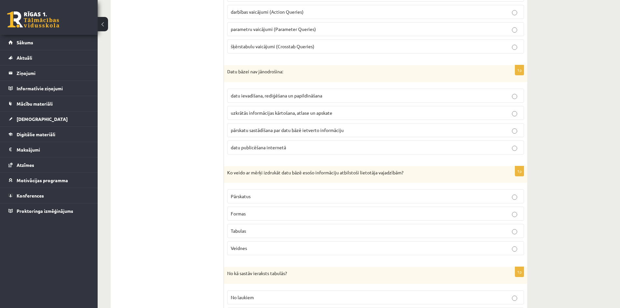
scroll to position [762, 0]
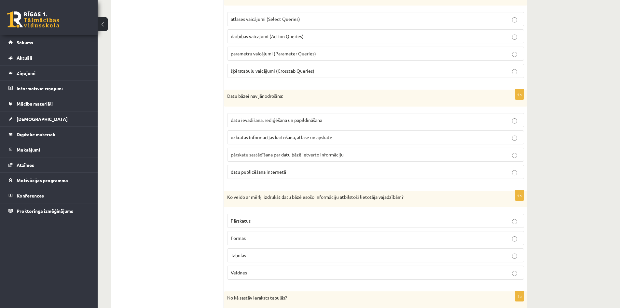
click at [267, 174] on span "datu publicēšana internetā" at bounding box center [258, 172] width 55 height 6
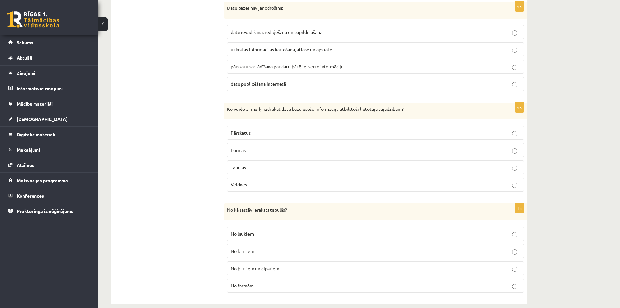
scroll to position [860, 0]
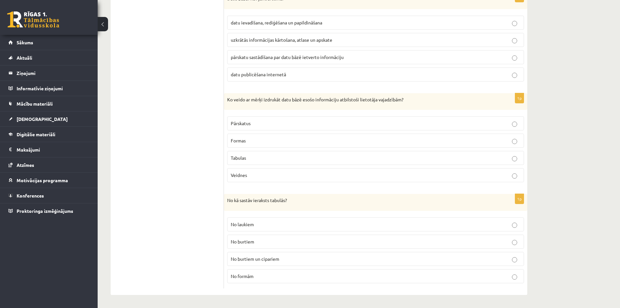
click at [259, 217] on fieldset "No laukiem No burtiem No burtiem un cipariem No formām" at bounding box center [375, 249] width 297 height 71
click at [262, 224] on p "No laukiem" at bounding box center [376, 224] width 290 height 7
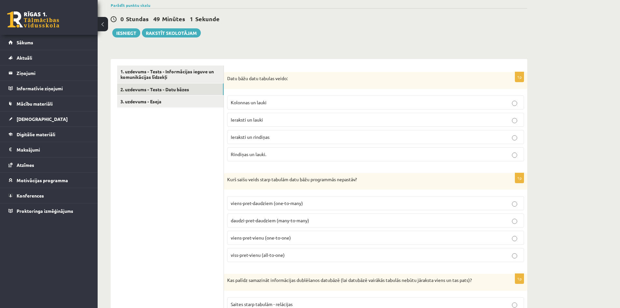
scroll to position [0, 0]
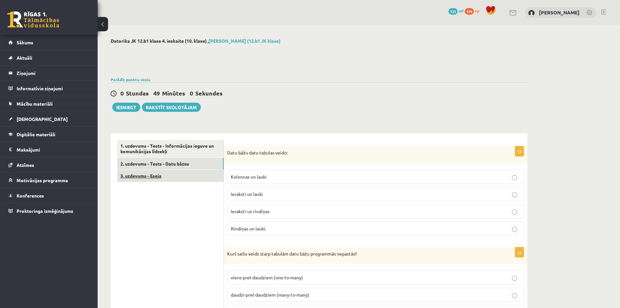
click at [187, 176] on link "3. uzdevums - Eseja" at bounding box center [170, 176] width 106 height 12
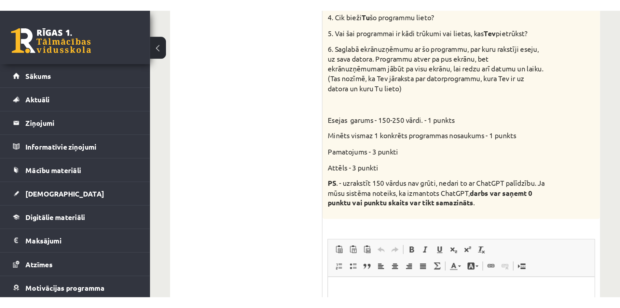
scroll to position [214, 0]
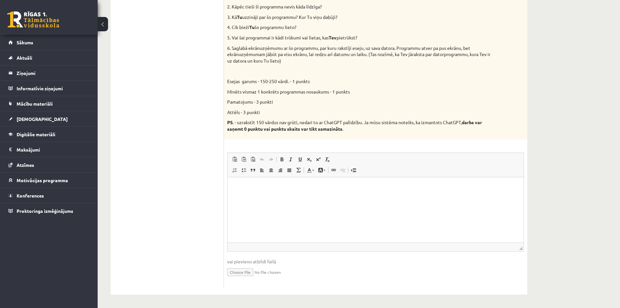
click at [270, 186] on p "Bagātinātā teksta redaktors, wiswyg-editor-user-answer-47024837303940" at bounding box center [376, 186] width 284 height 7
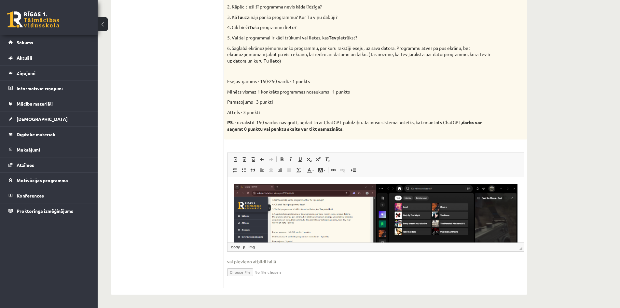
scroll to position [0, 0]
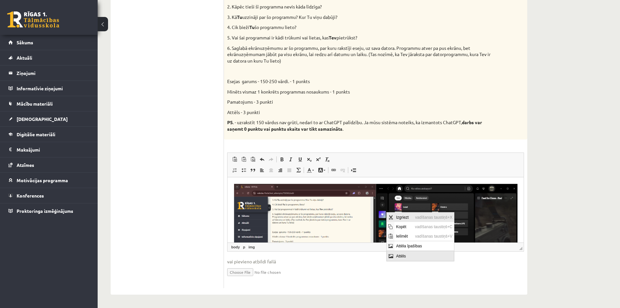
click at [410, 217] on span "Izgriezt" at bounding box center [404, 216] width 19 height 9
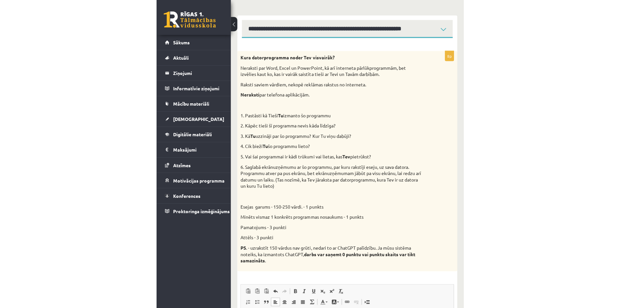
scroll to position [113, 0]
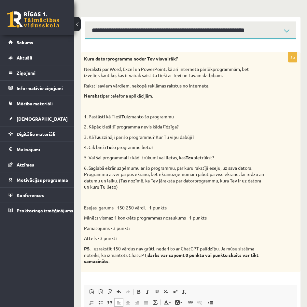
click at [294, 128] on div "Kura datorprogramma noder Tev visvairāk? Neraksti par Word, Excel un PowerPoint…" at bounding box center [191, 162] width 220 height 220
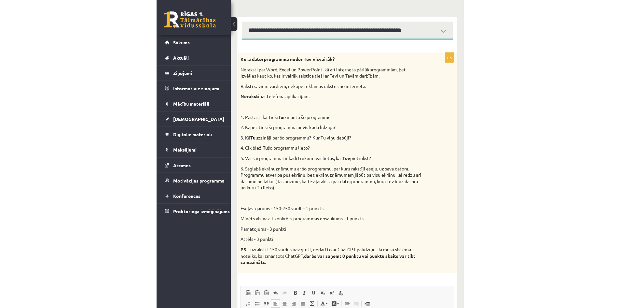
scroll to position [214, 0]
drag, startPoint x: 521, startPoint y: 247, endPoint x: 541, endPoint y: 303, distance: 59.1
click at [307, 303] on div "Datorika JK 12.b1 klase 4. ieskaite (10. klase) , Rebeka Heidia Ferstere (12.b1…" at bounding box center [190, 174] width 233 height 525
drag, startPoint x: 520, startPoint y: 271, endPoint x: 536, endPoint y: 296, distance: 29.3
click at [307, 296] on div "Datorika JK 12.b1 klase 4. ieskaite (10. klase) , Rebeka Heidia Ferstere (12.b1…" at bounding box center [190, 174] width 233 height 525
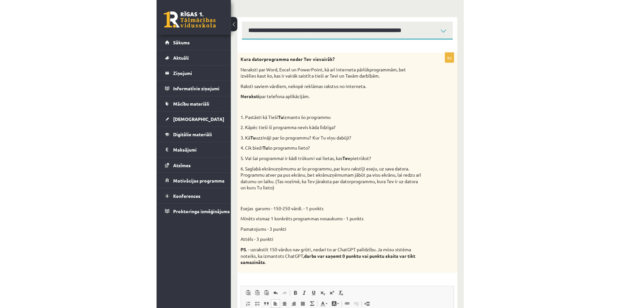
scroll to position [294, 0]
drag, startPoint x: 521, startPoint y: 247, endPoint x: 545, endPoint y: 296, distance: 53.7
click at [307, 296] on div "Datorika JK 12.b1 klase 4. ieskaite (10. klase) , Rebeka Heidia Ferstere (12.b1…" at bounding box center [190, 174] width 233 height 525
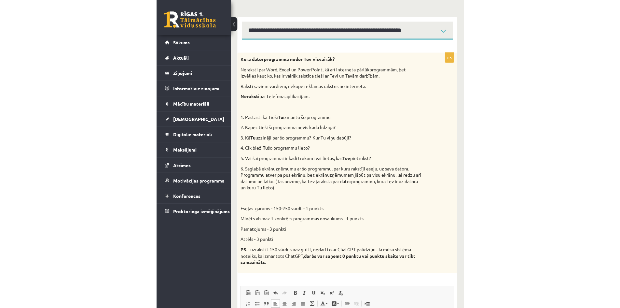
click at [0, 0] on link "2. uzdevums - Tests - Datu bāzes" at bounding box center [0, 0] width 0 height 0
click at [0, 0] on link "1. uzdevums - Tests - Informācijas ieguve un komunikācijas līdzekļi" at bounding box center [0, 0] width 0 height 0
click at [0, 0] on link "2. uzdevums - Tests - Datu bāzes" at bounding box center [0, 0] width 0 height 0
click at [0, 0] on link "3. uzdevums - Eseja" at bounding box center [0, 0] width 0 height 0
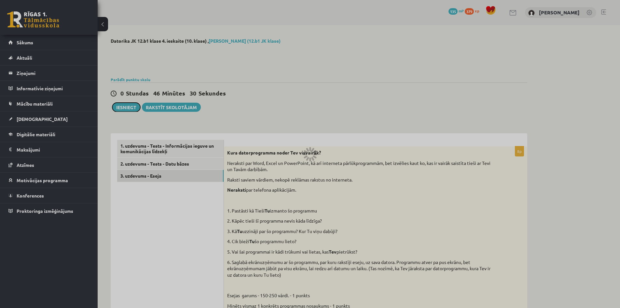
click at [0, 0] on span "Kopēt" at bounding box center [0, 0] width 0 height 0
click p "Bagātinātā teksta redaktors, wiswyg-editor-user-answer-47024837303940"
click html
click html "******"
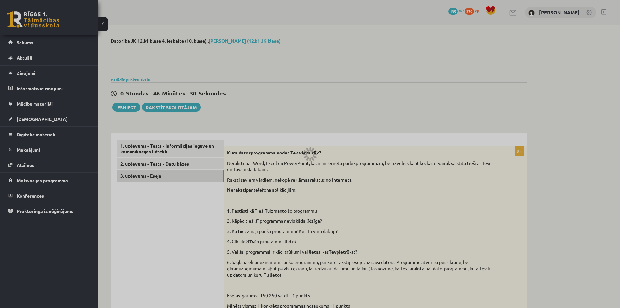
click p "*****"
click p "*******"
click p "**********"
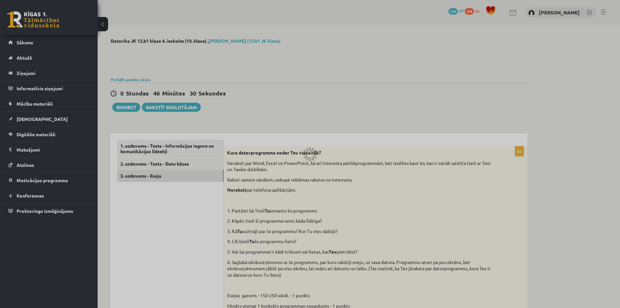
click p "**********"
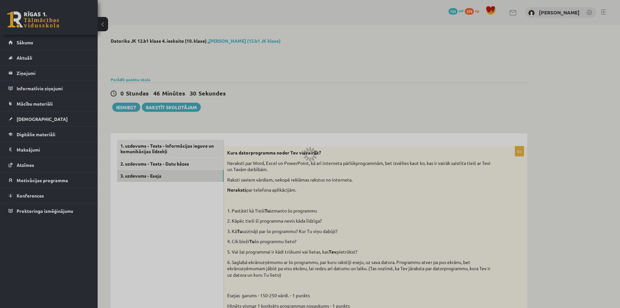
click p "**********"
drag, startPoint x: 6, startPoint y: 9, endPoint x: 177, endPoint y: 43, distance: 174.5
click html "**********"
copy p "**********"
click p "**********"
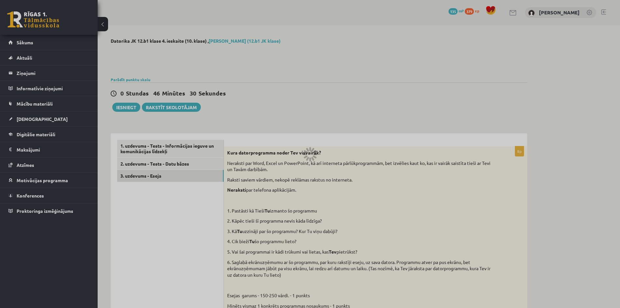
click p "**********"
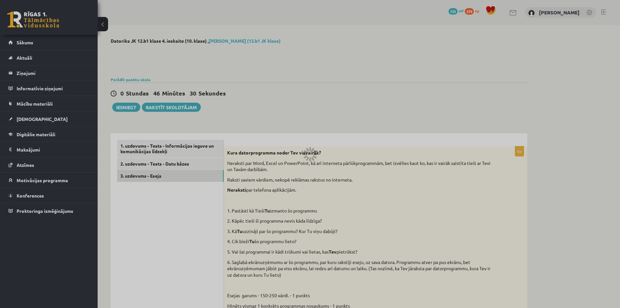
click p "**********"
drag, startPoint x: 5, startPoint y: 9, endPoint x: 239, endPoint y: 50, distance: 237.7
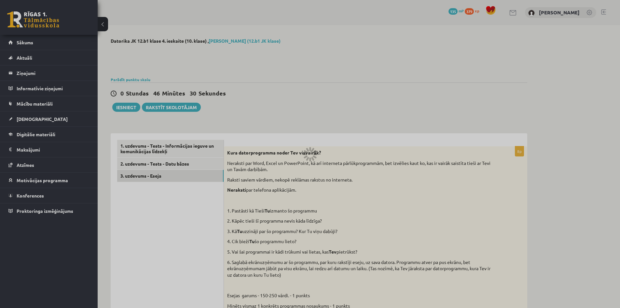
click html "**********"
copy p "**********"
click p "**********"
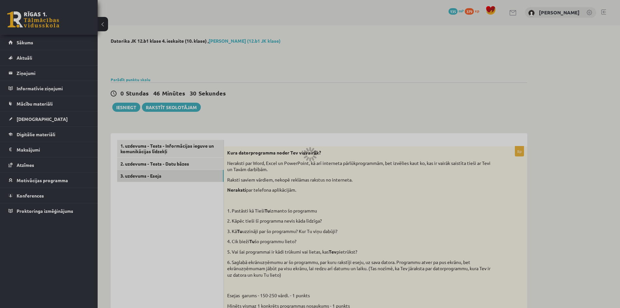
click p "**********"
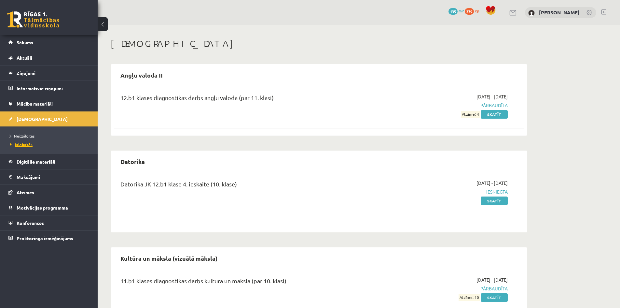
click at [33, 144] on link "Izlabotās" at bounding box center [50, 144] width 81 height 6
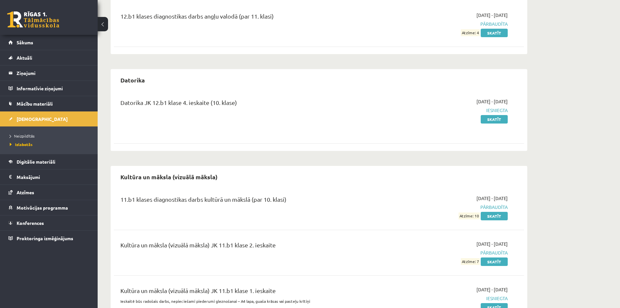
scroll to position [115, 0]
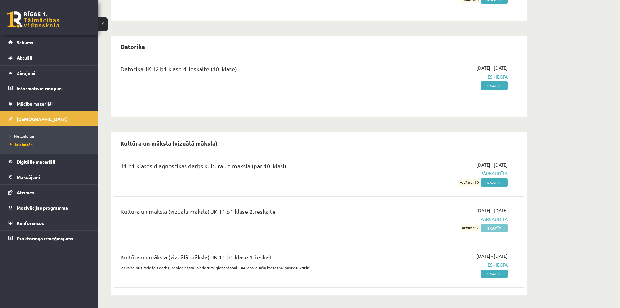
click at [505, 230] on link "Skatīt" at bounding box center [494, 228] width 27 height 8
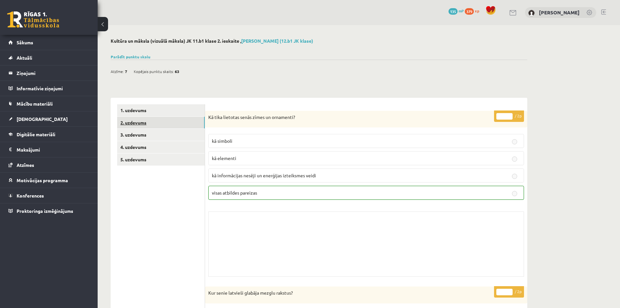
click at [145, 124] on link "2. uzdevums" at bounding box center [161, 123] width 88 height 12
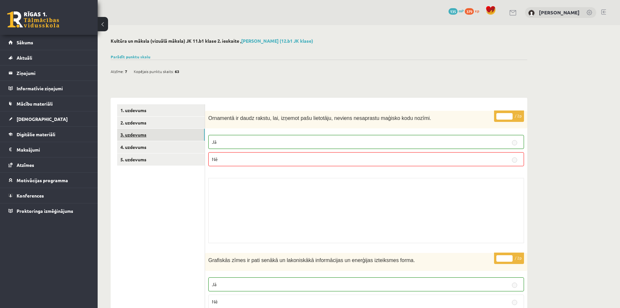
click at [149, 134] on link "3. uzdevums" at bounding box center [161, 135] width 88 height 12
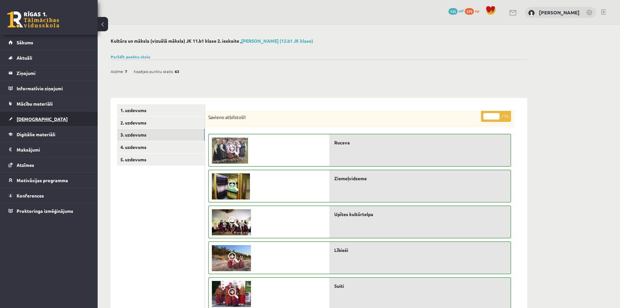
click at [39, 119] on link "[DEMOGRAPHIC_DATA]" at bounding box center [48, 118] width 81 height 15
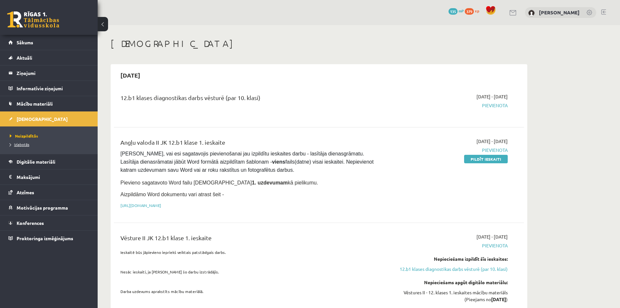
click at [24, 145] on span "Izlabotās" at bounding box center [20, 144] width 20 height 5
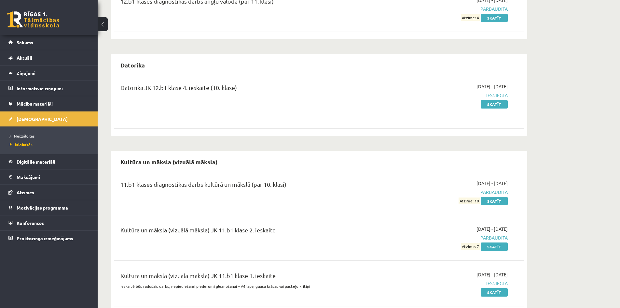
scroll to position [115, 0]
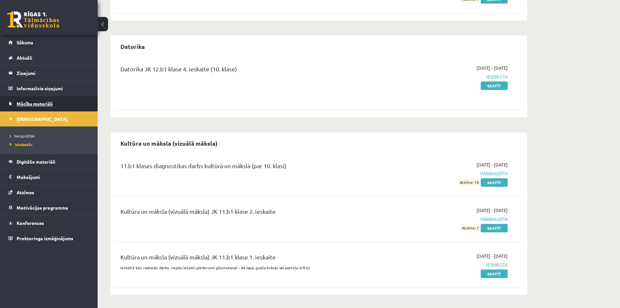
click at [44, 104] on span "Mācību materiāli" at bounding box center [35, 104] width 36 height 6
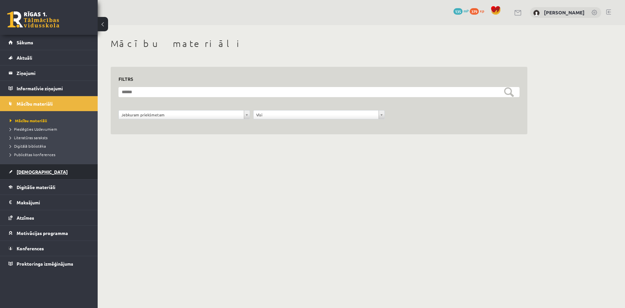
click at [33, 170] on span "[DEMOGRAPHIC_DATA]" at bounding box center [42, 172] width 51 height 6
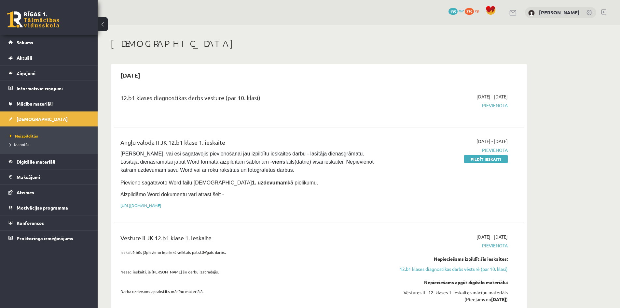
click at [35, 136] on span "Neizpildītās" at bounding box center [24, 135] width 28 height 5
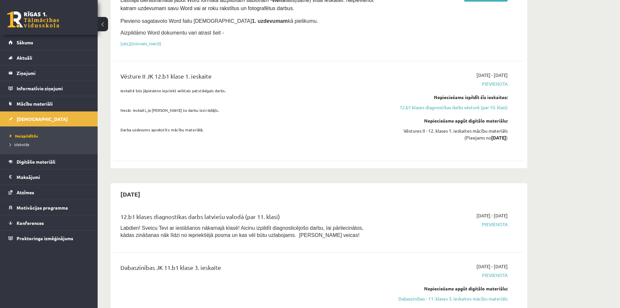
scroll to position [130, 0]
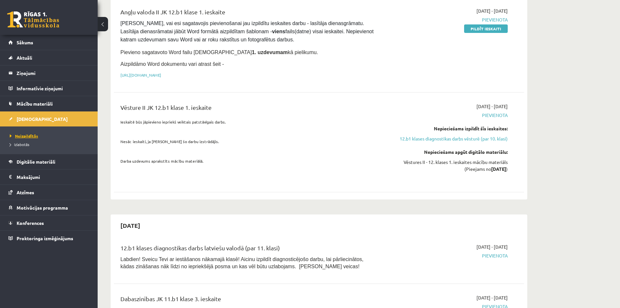
click at [28, 136] on span "Neizpildītās" at bounding box center [24, 135] width 28 height 5
click at [25, 145] on span "Izlabotās" at bounding box center [20, 144] width 20 height 5
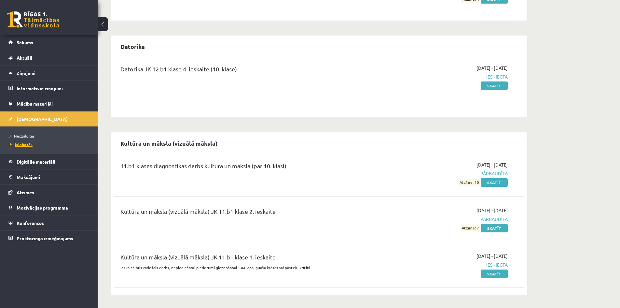
scroll to position [115, 0]
click at [32, 135] on span "Neizpildītās" at bounding box center [22, 135] width 25 height 5
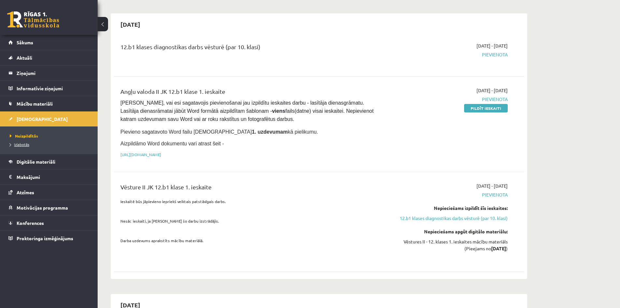
scroll to position [65, 0]
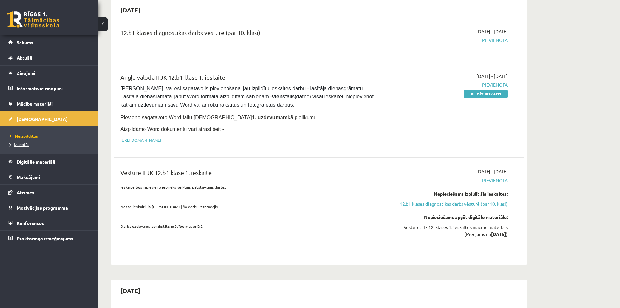
click at [15, 145] on span "Izlabotās" at bounding box center [20, 144] width 20 height 5
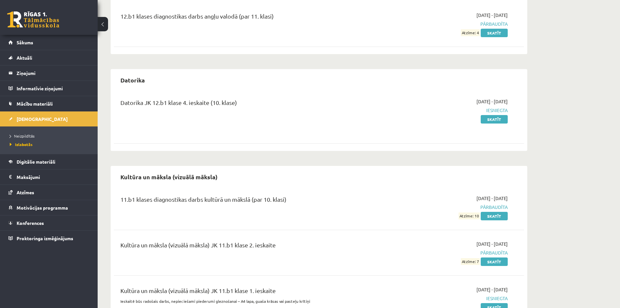
scroll to position [115, 0]
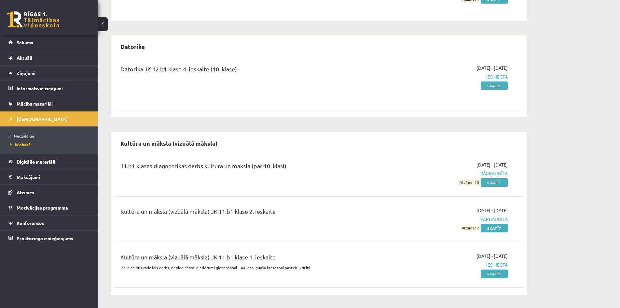
click at [22, 133] on link "Neizpildītās" at bounding box center [50, 136] width 81 height 6
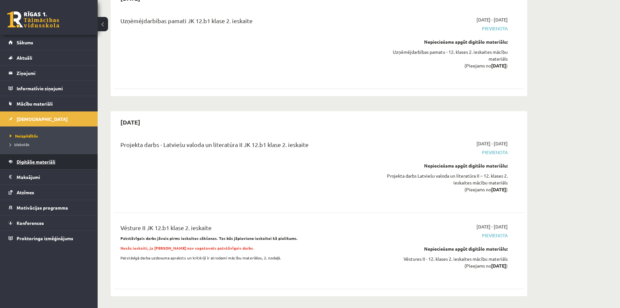
scroll to position [1269, 0]
click at [20, 142] on link "Izlabotās" at bounding box center [50, 144] width 81 height 6
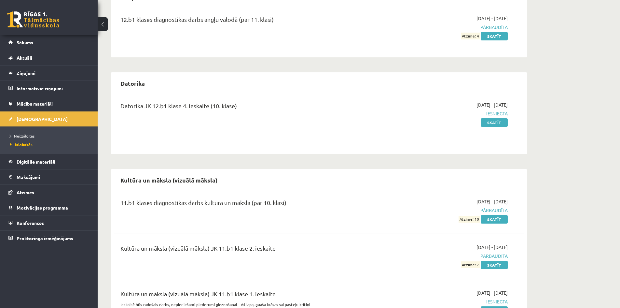
scroll to position [115, 0]
